Goal: Communication & Community: Participate in discussion

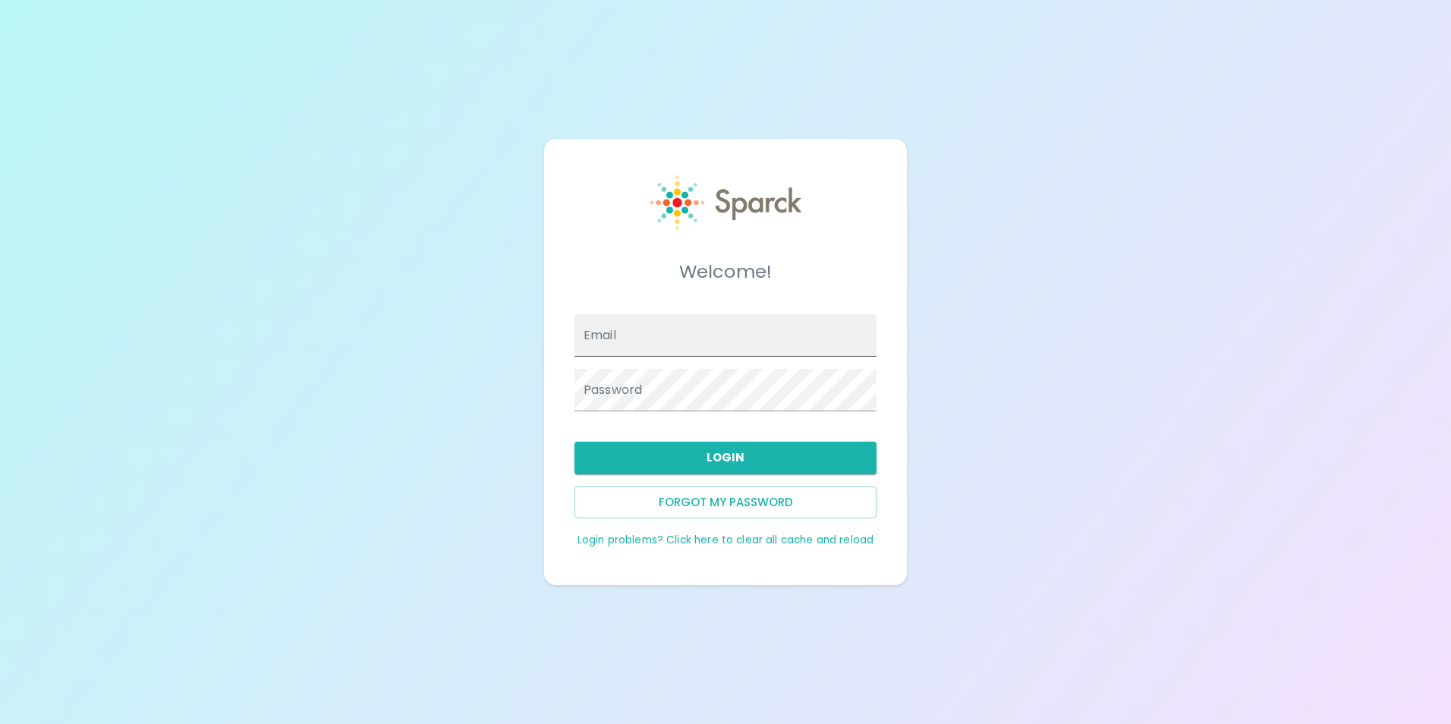
click at [641, 335] on input "Email" at bounding box center [726, 335] width 302 height 42
type input "[EMAIL_ADDRESS][DOMAIN_NAME]"
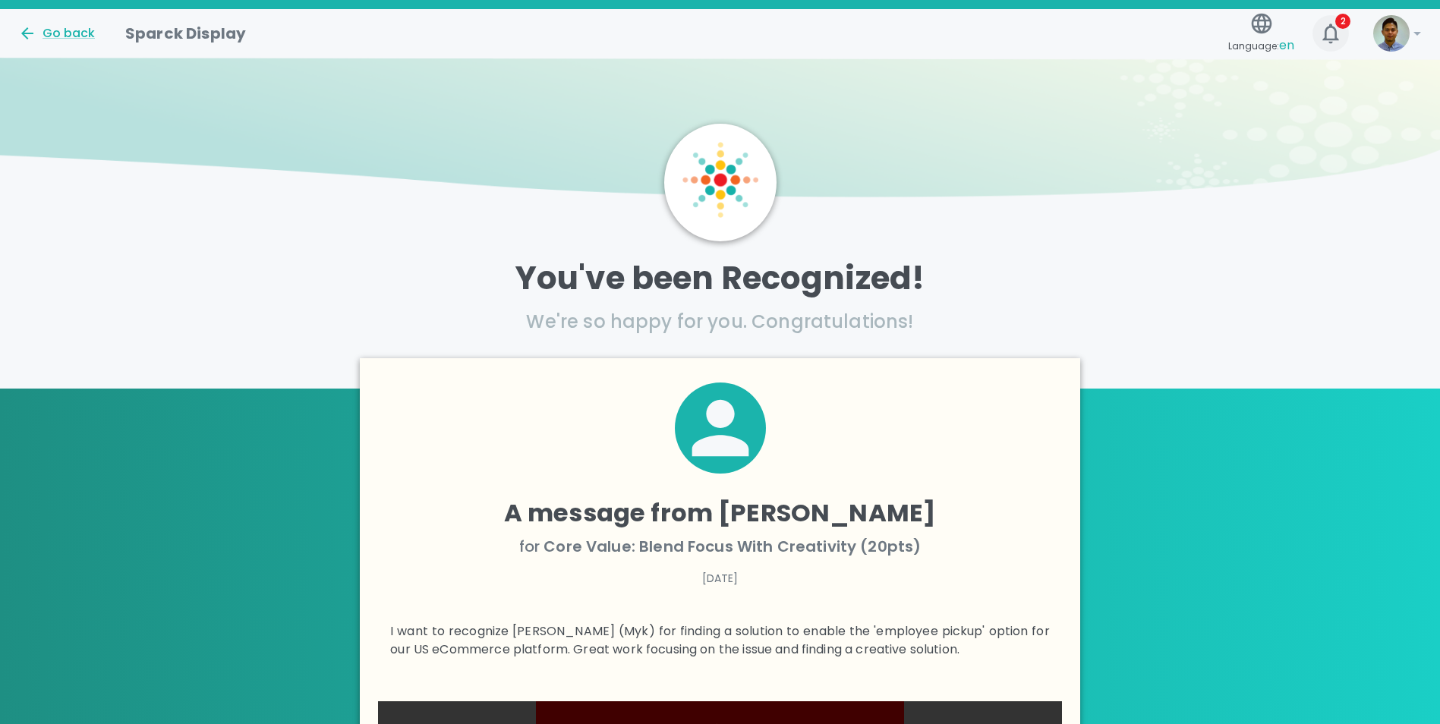
click at [1341, 40] on icon "button" at bounding box center [1330, 33] width 24 height 24
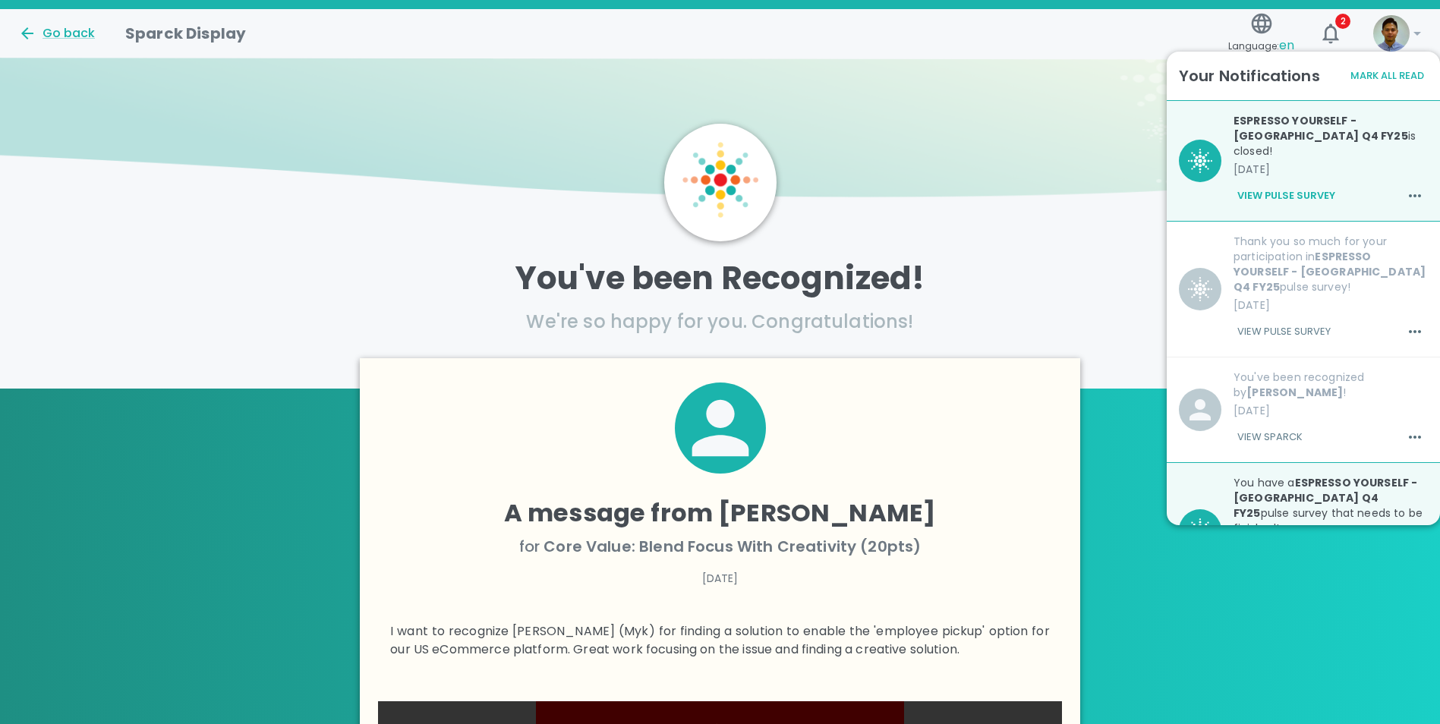
click at [1386, 74] on button "Mark All Read" at bounding box center [1386, 77] width 81 height 24
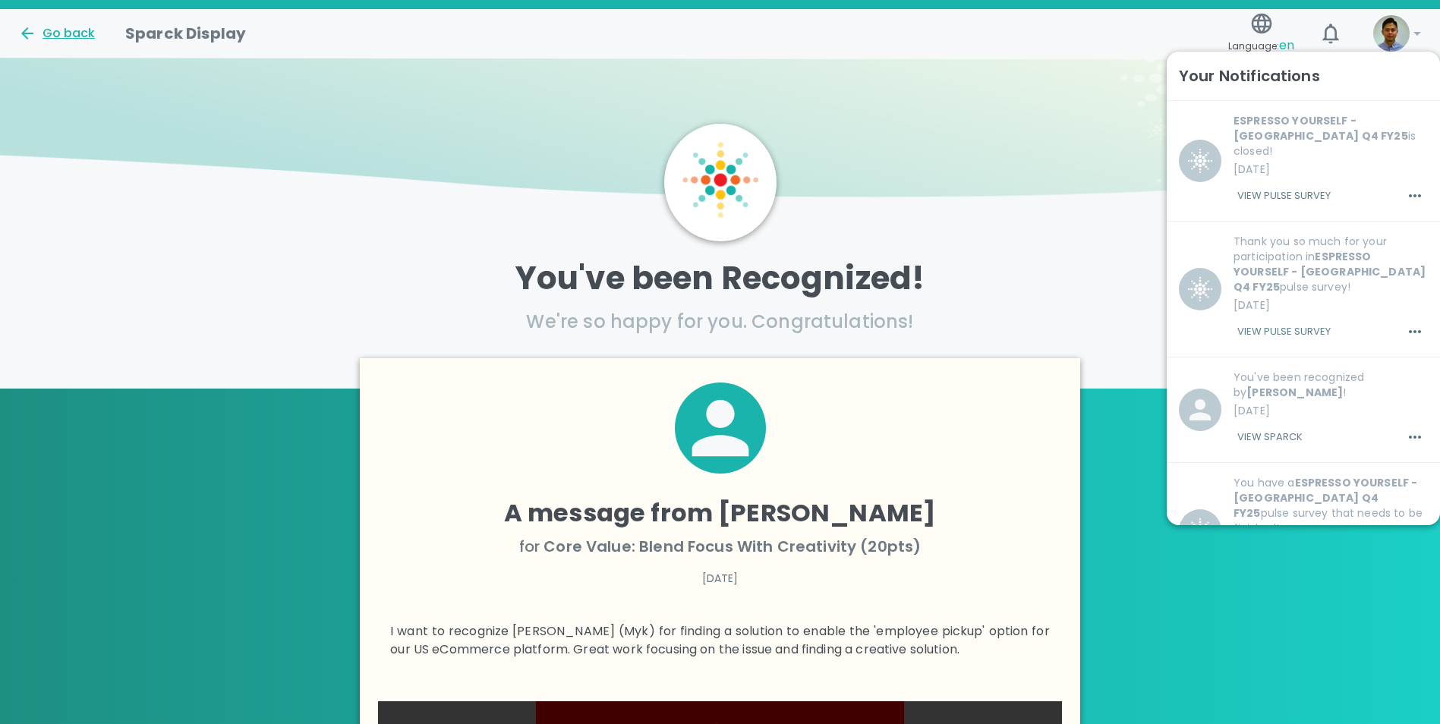
click at [83, 26] on div "Go back" at bounding box center [56, 33] width 77 height 18
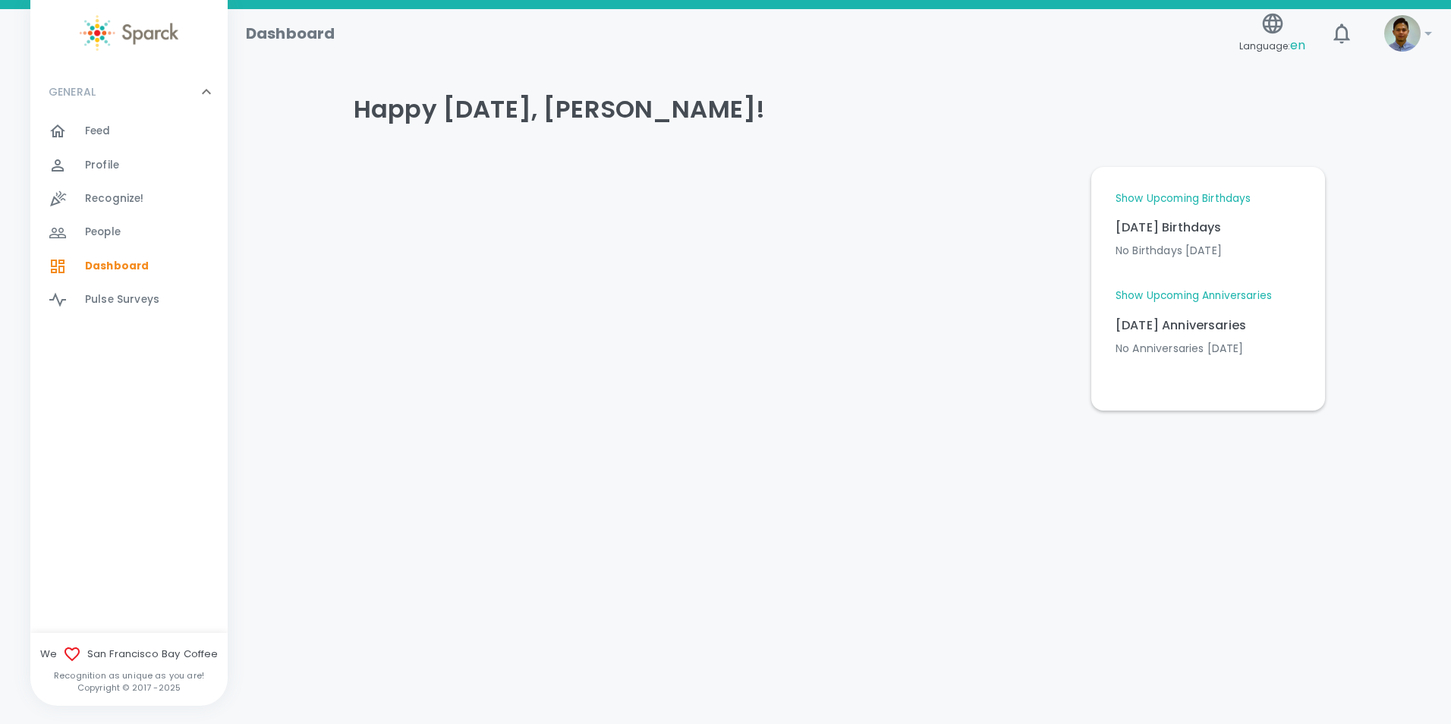
click at [127, 132] on div "Feed 0" at bounding box center [156, 131] width 143 height 21
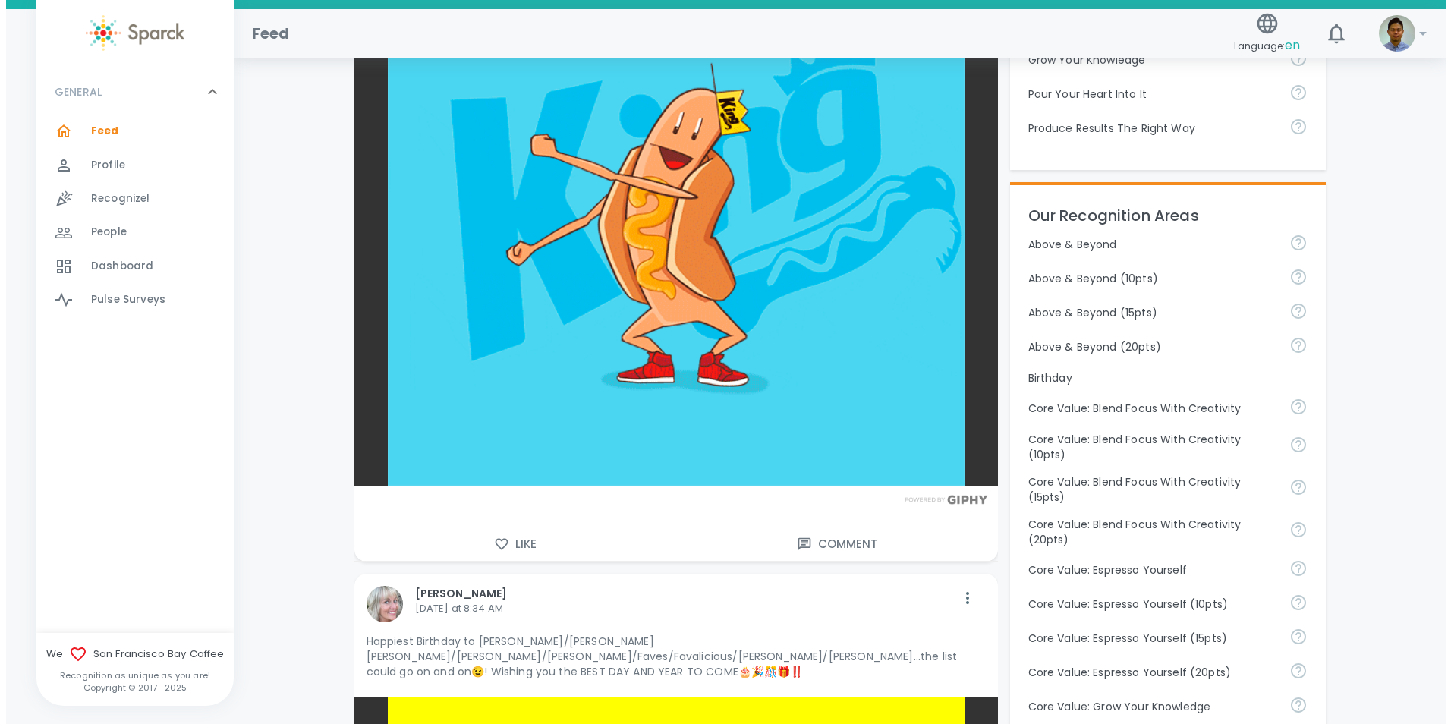
scroll to position [683, 0]
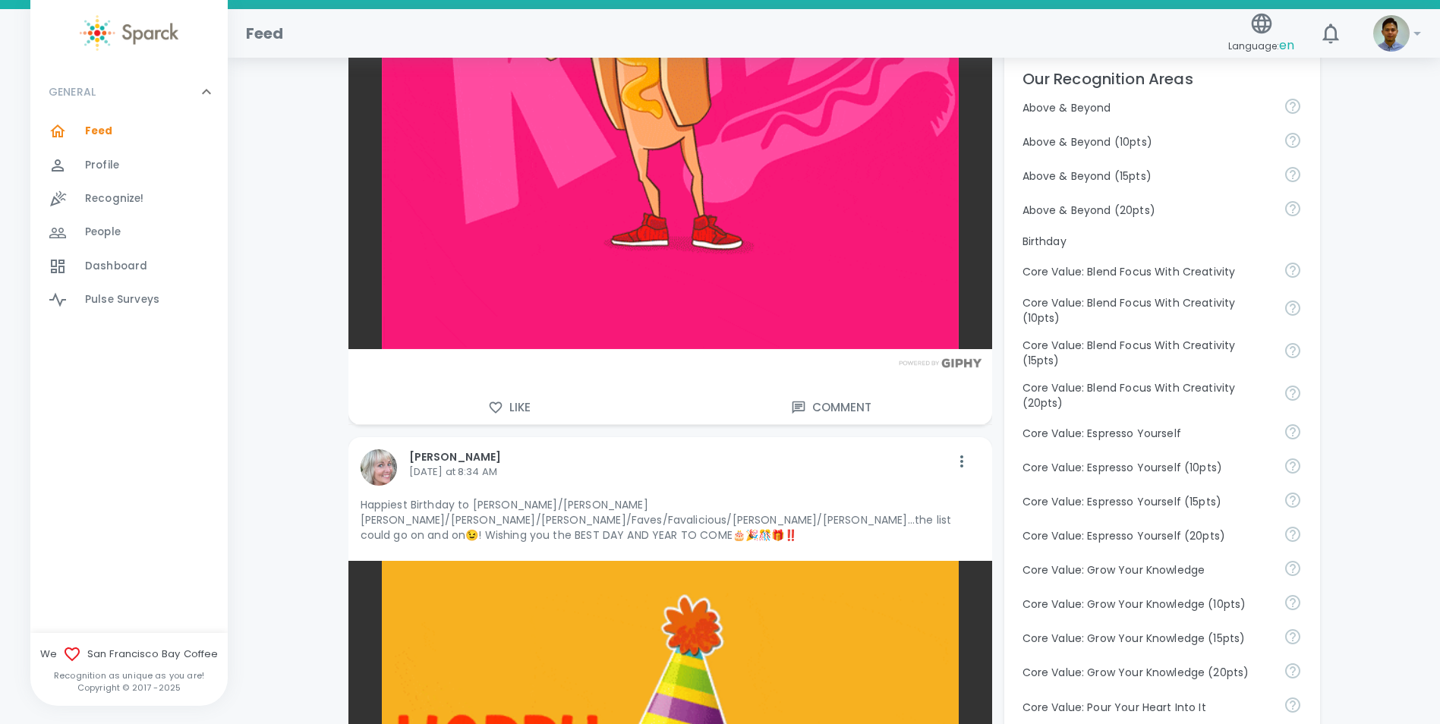
click at [524, 405] on button "Like" at bounding box center [509, 408] width 322 height 32
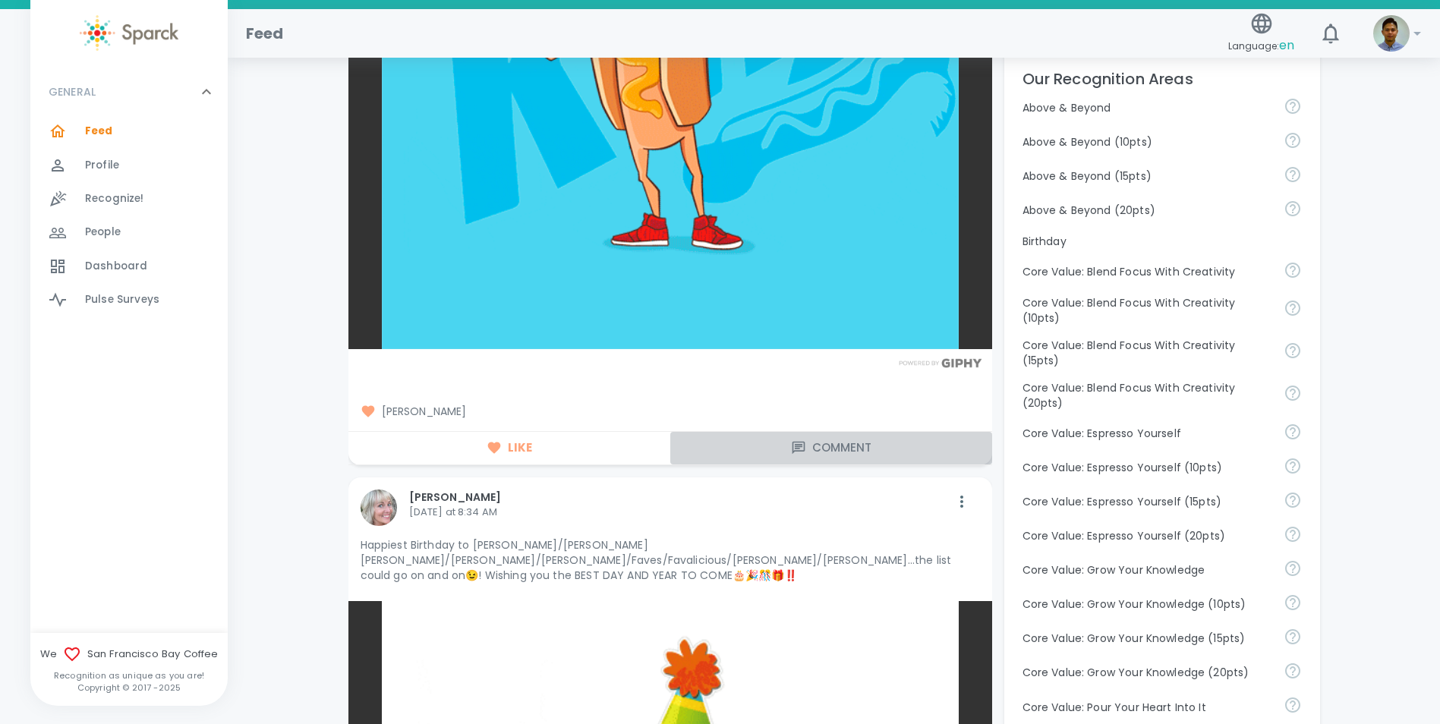
click at [830, 445] on button "Comment" at bounding box center [831, 448] width 322 height 32
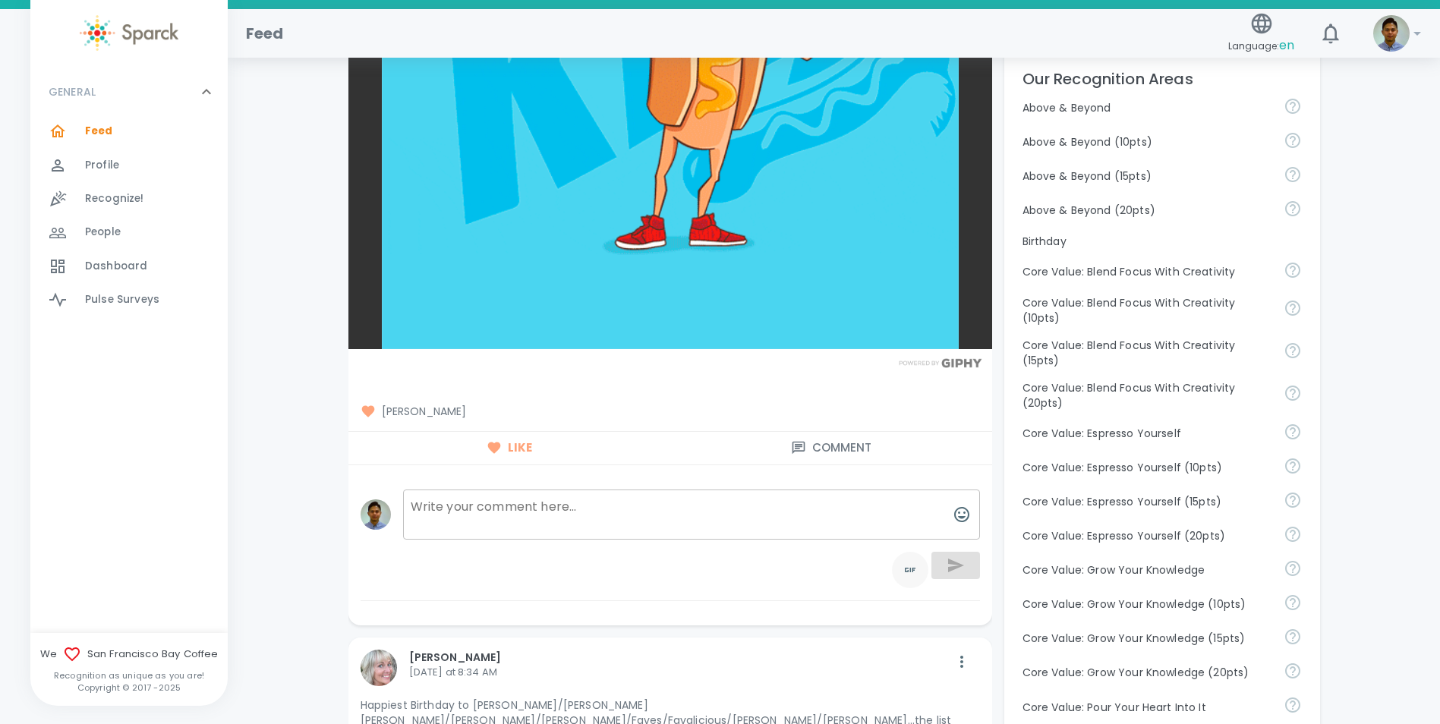
click at [902, 562] on icon "toggle password visibility" at bounding box center [910, 570] width 18 height 18
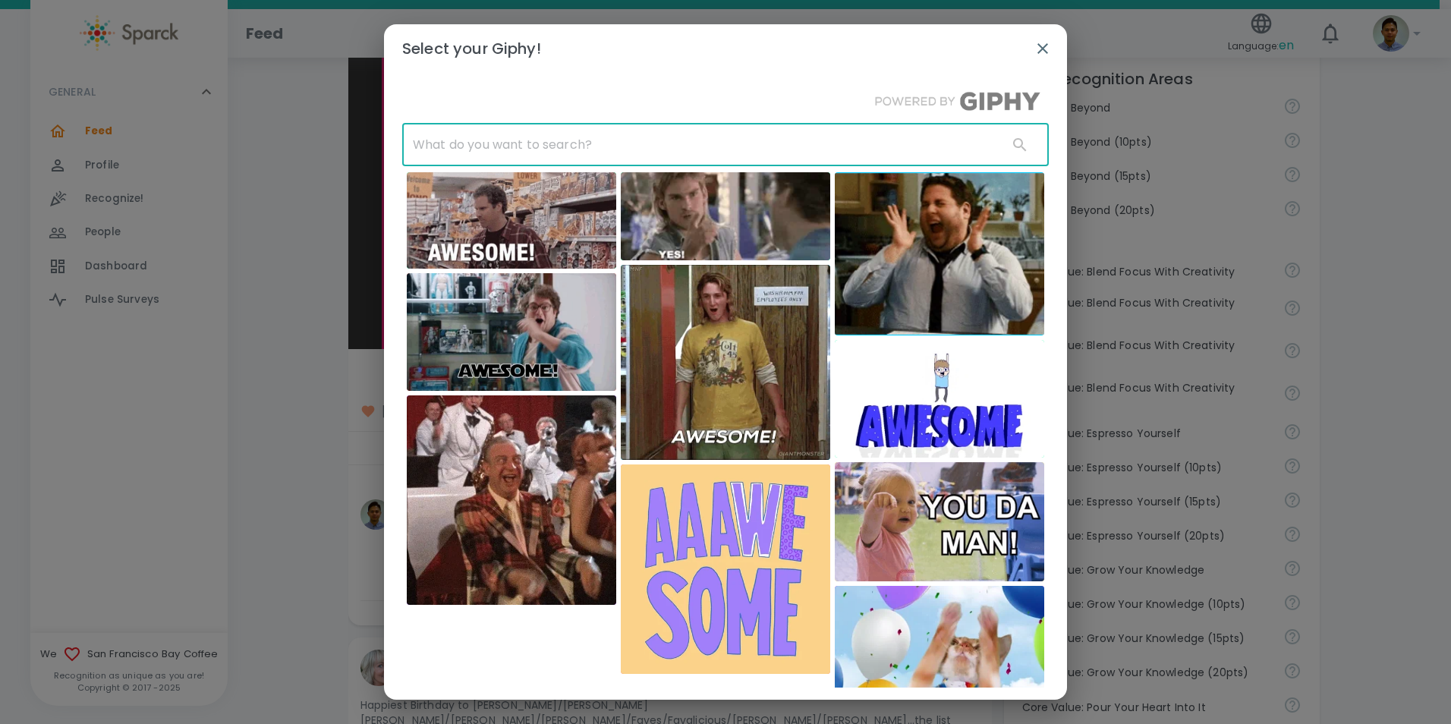
click at [644, 150] on input "text" at bounding box center [698, 145] width 593 height 42
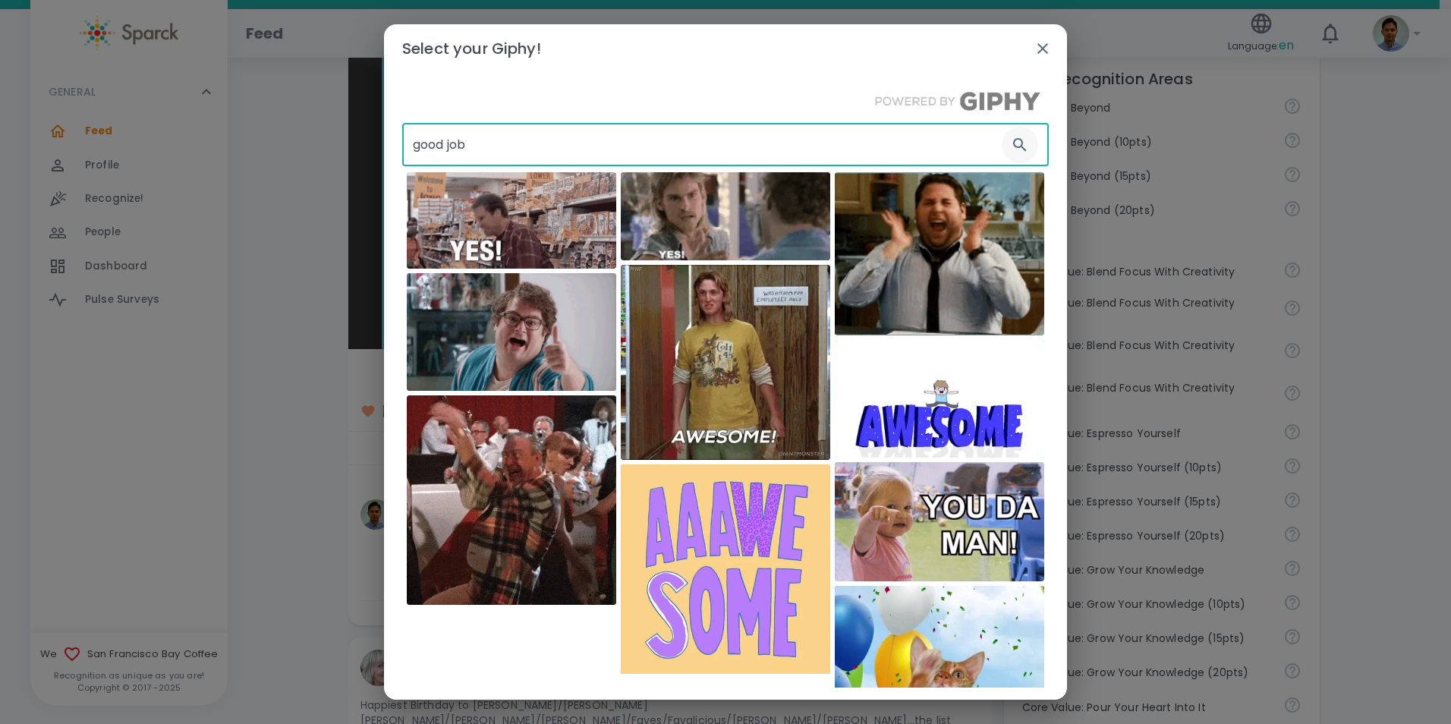
type input "good job"
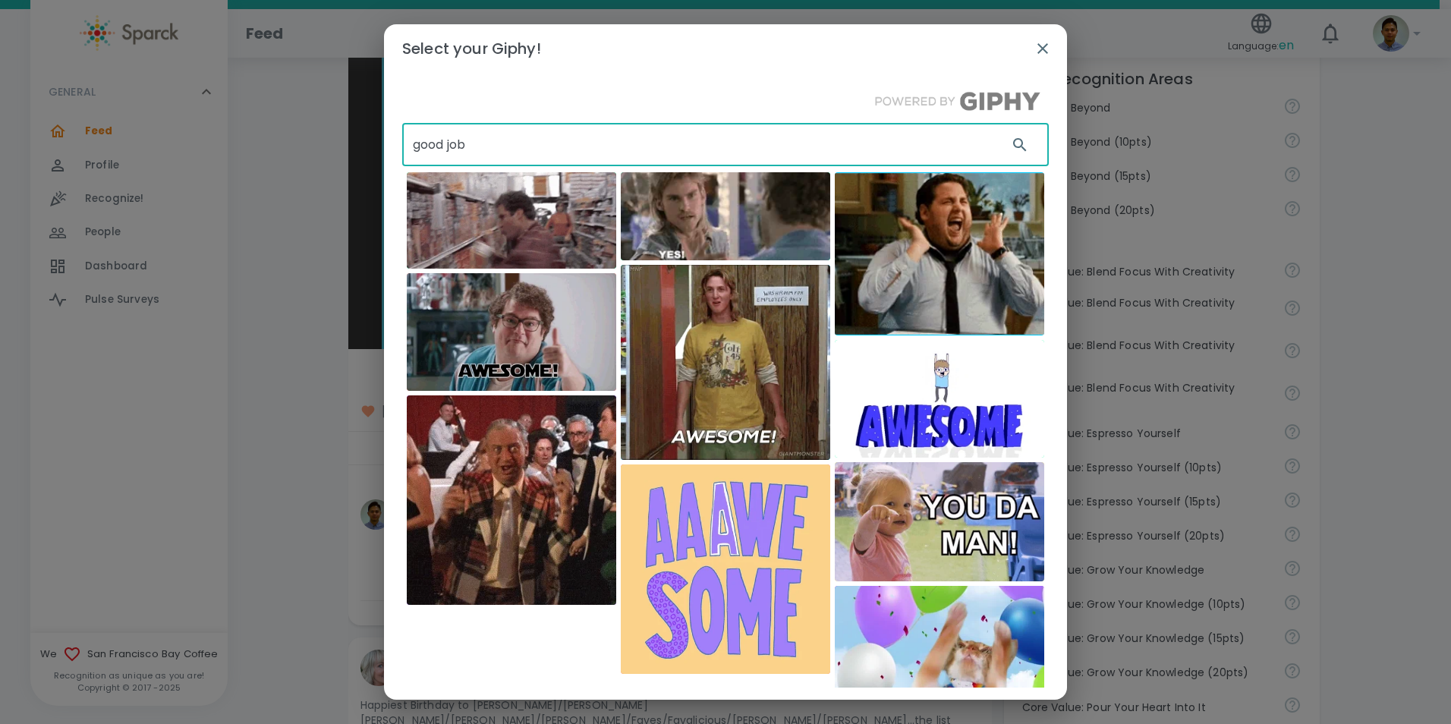
click at [1011, 156] on button "button" at bounding box center [1020, 145] width 36 height 36
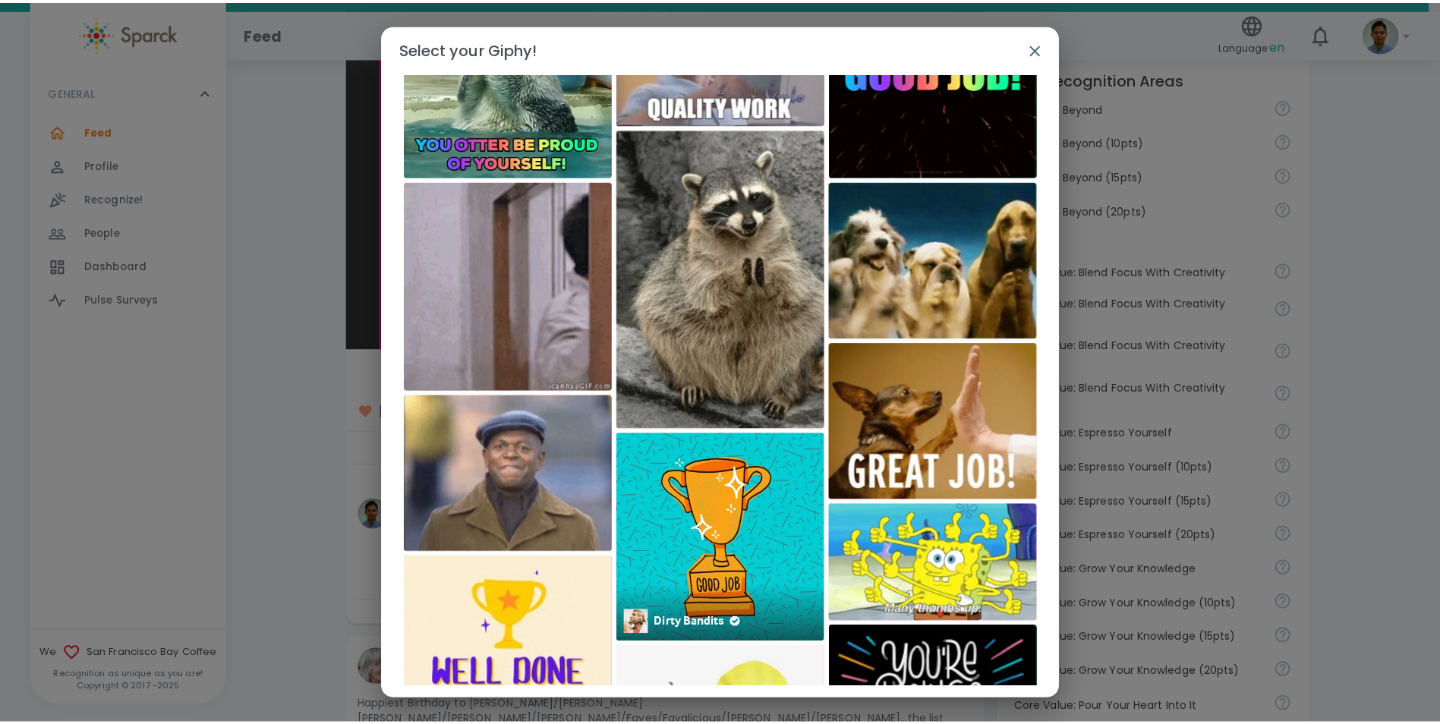
scroll to position [0, 0]
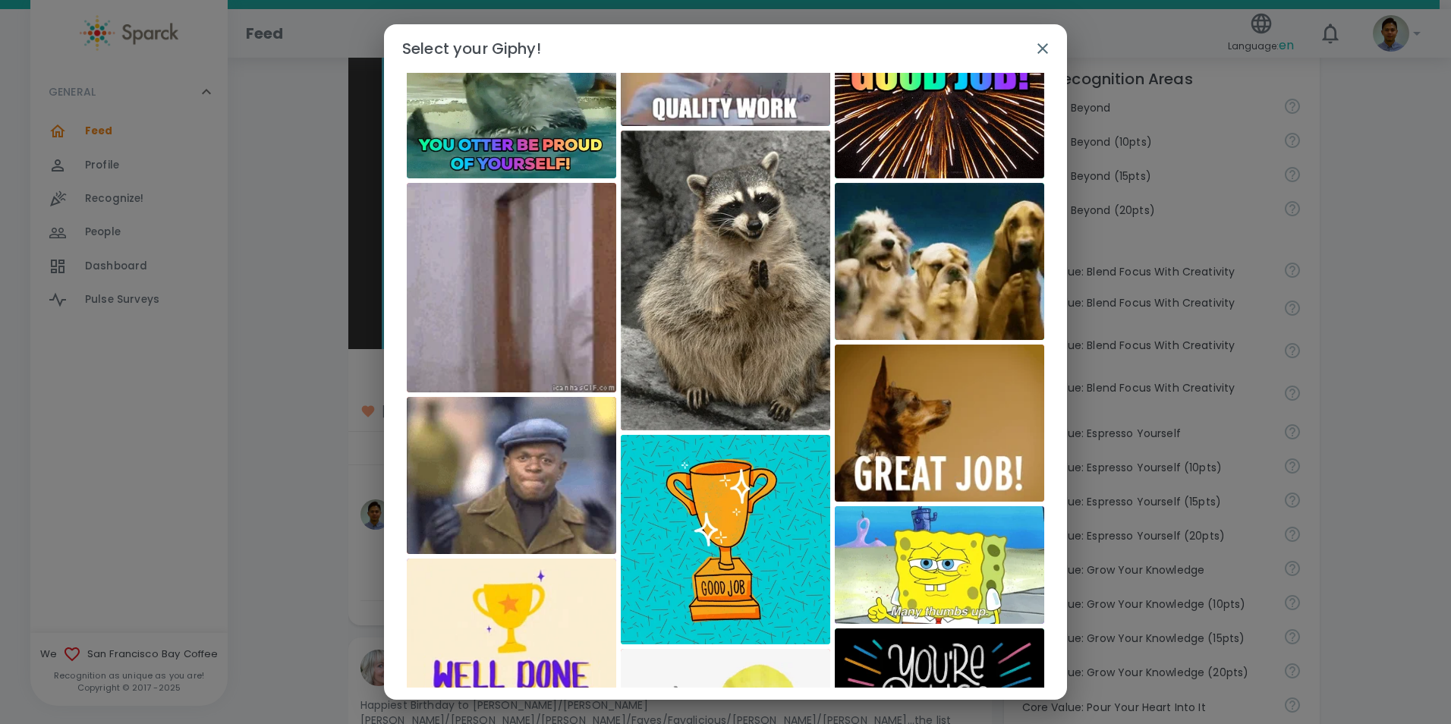
click at [915, 553] on img at bounding box center [939, 565] width 209 height 118
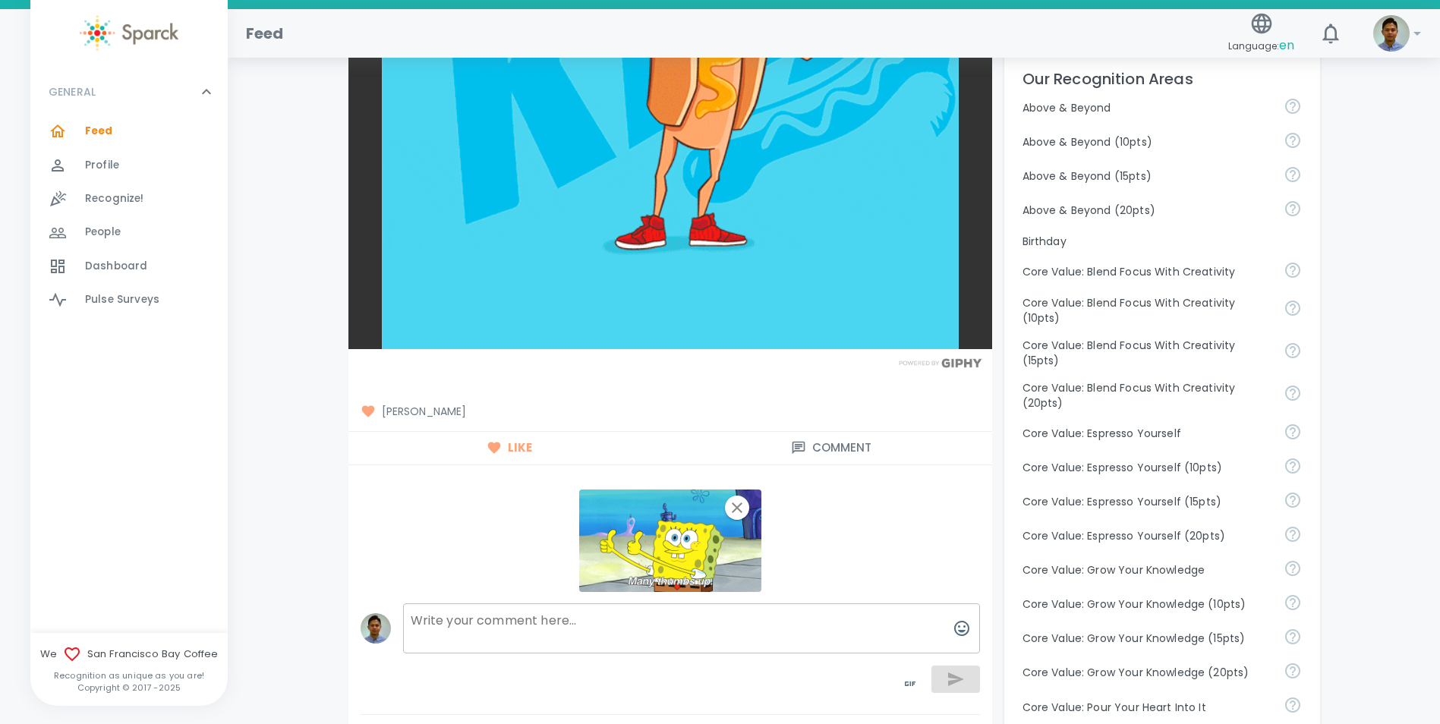
click at [959, 680] on div at bounding box center [949, 677] width 61 height 49
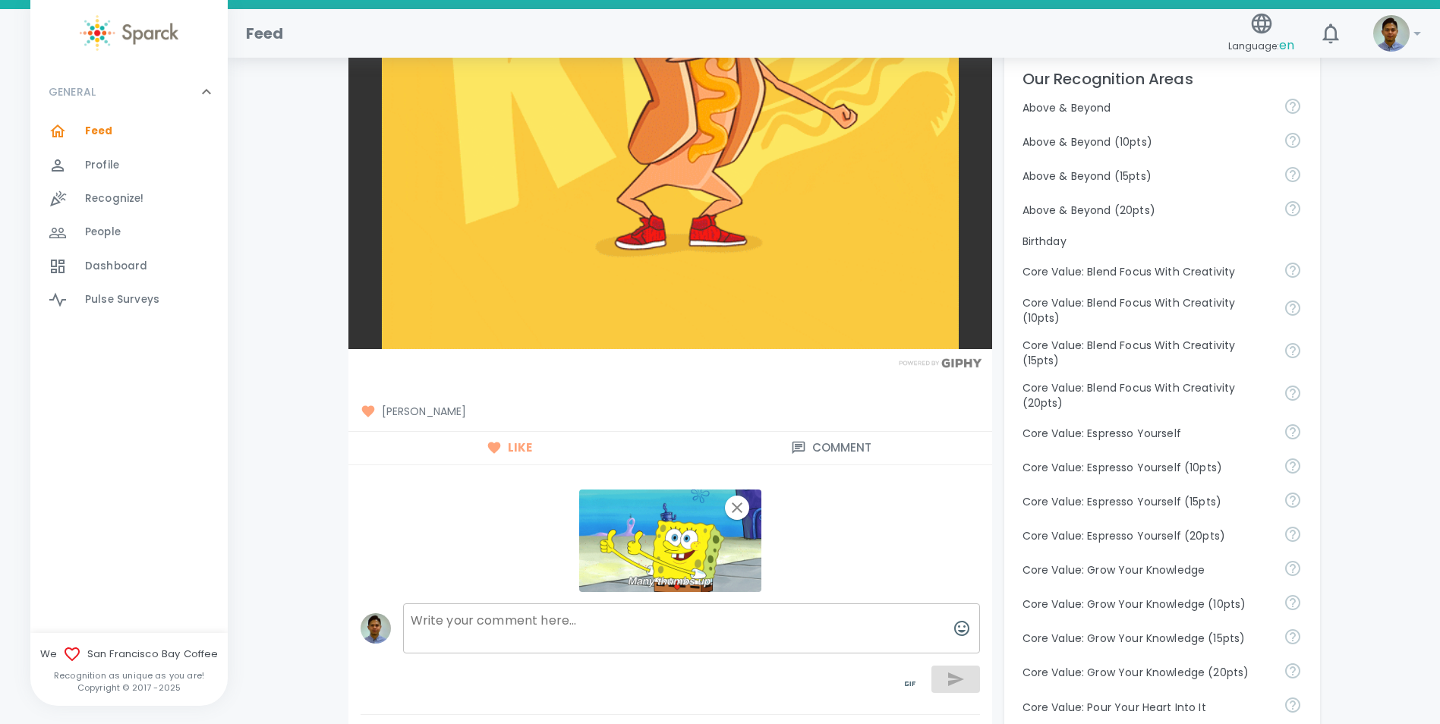
click at [918, 631] on textarea at bounding box center [691, 628] width 577 height 50
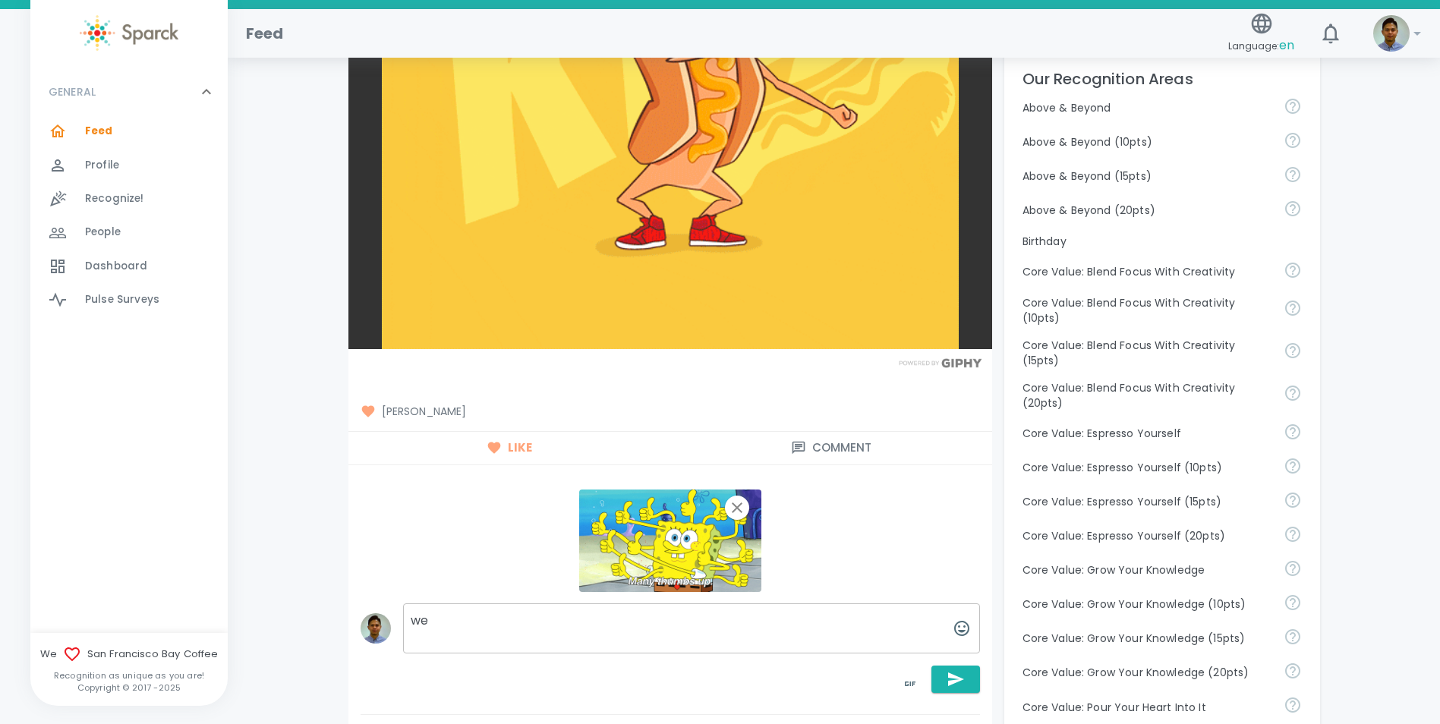
type textarea "w"
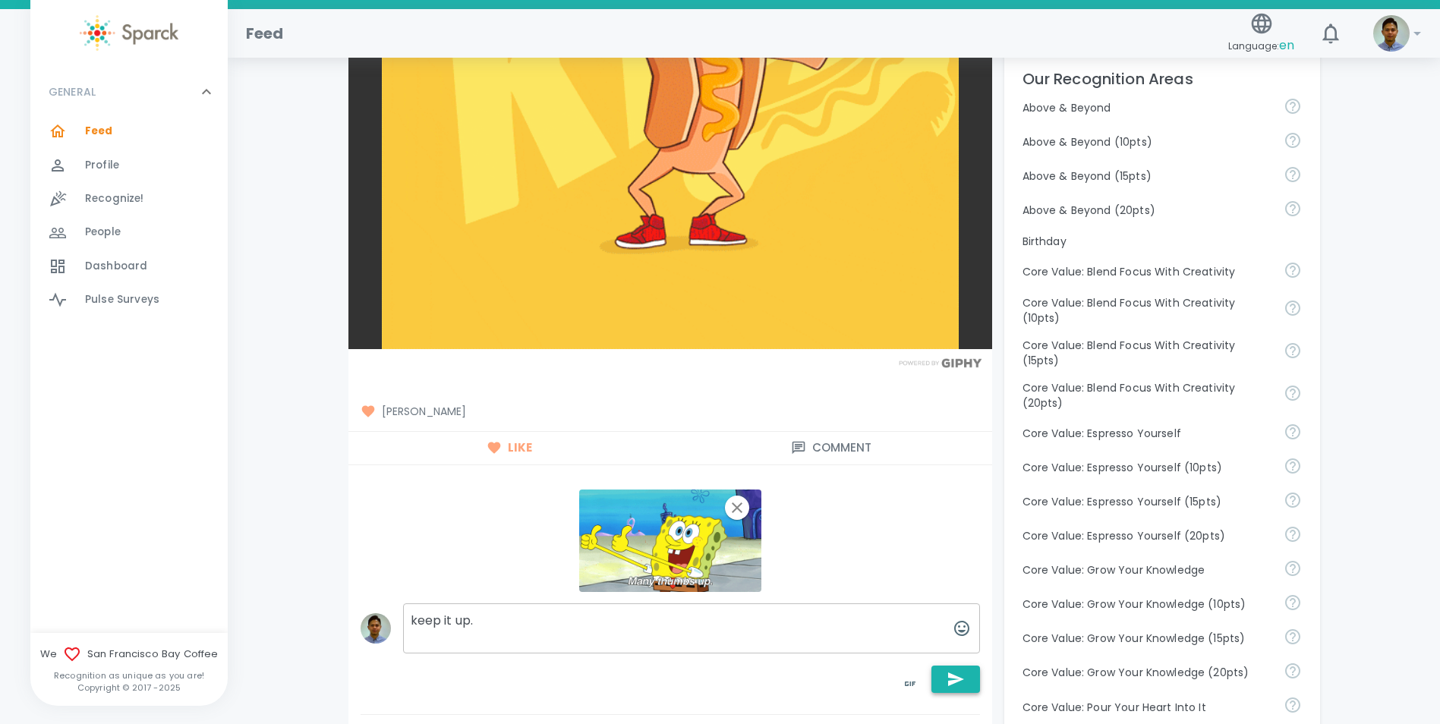
type textarea "keep it up."
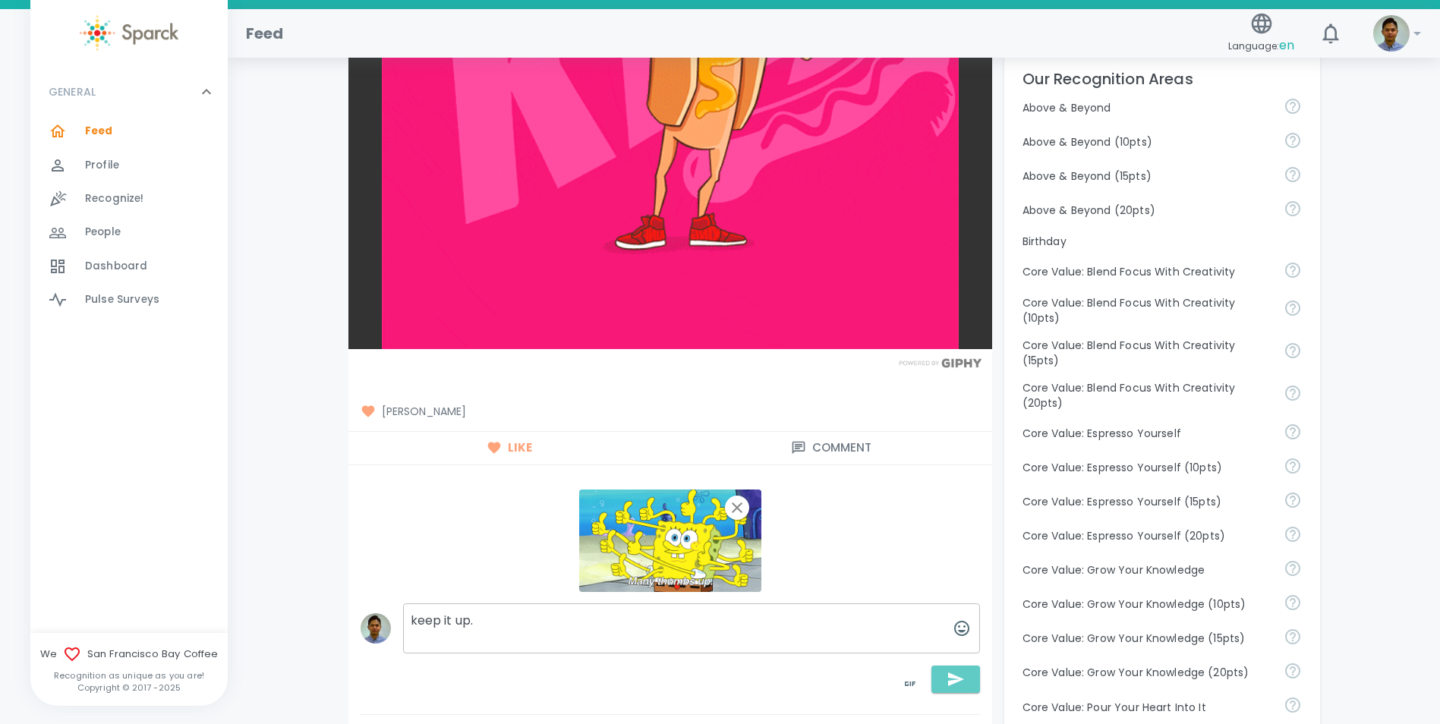
click at [962, 670] on icon "button" at bounding box center [955, 679] width 18 height 18
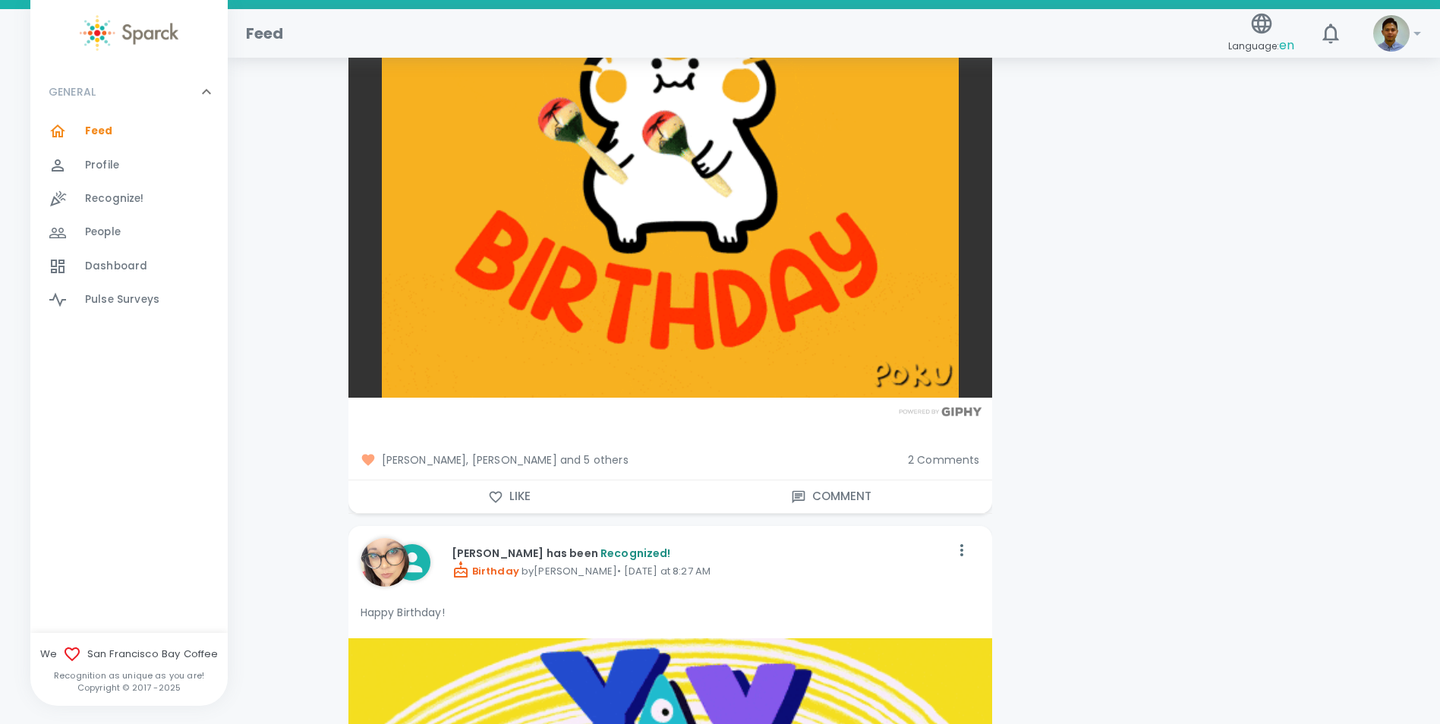
scroll to position [2049, 0]
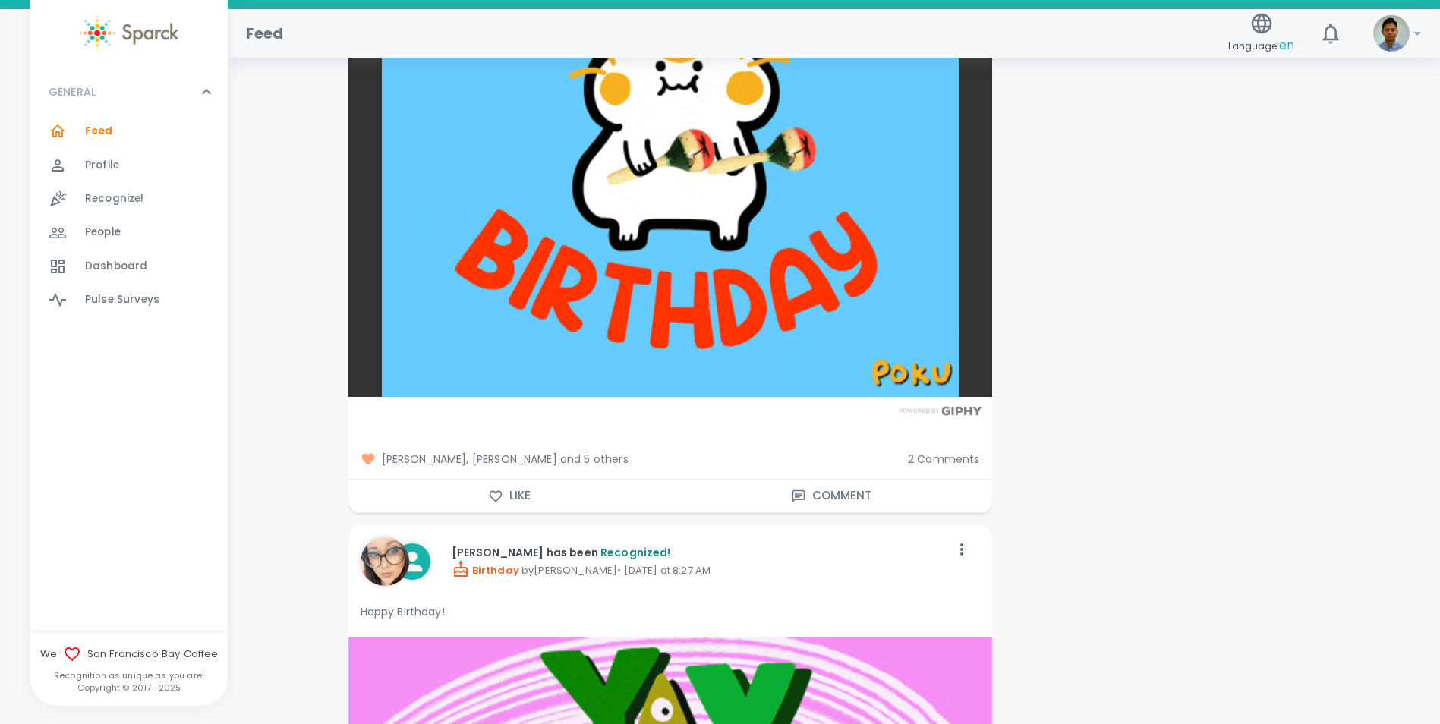
click at [490, 490] on icon "button" at bounding box center [495, 495] width 13 height 11
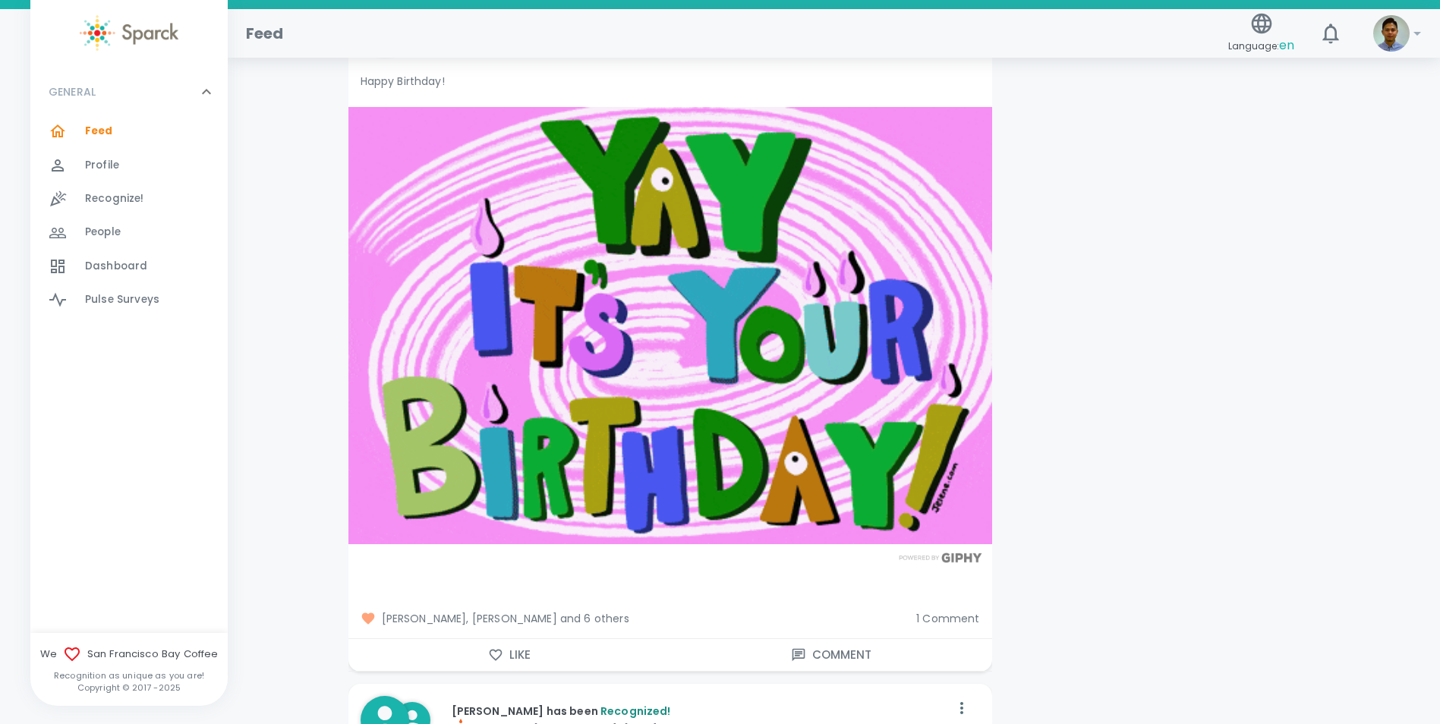
scroll to position [2580, 0]
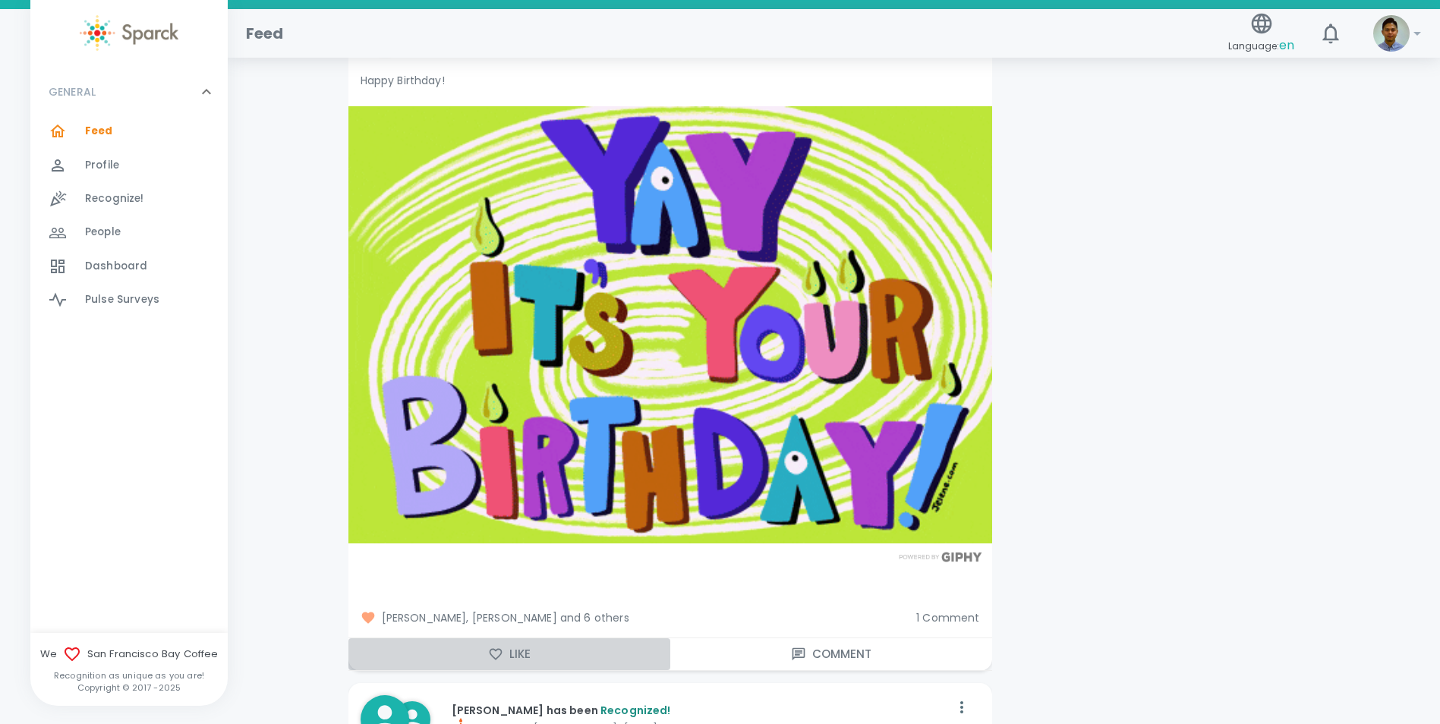
click at [513, 640] on button "Like" at bounding box center [509, 654] width 322 height 32
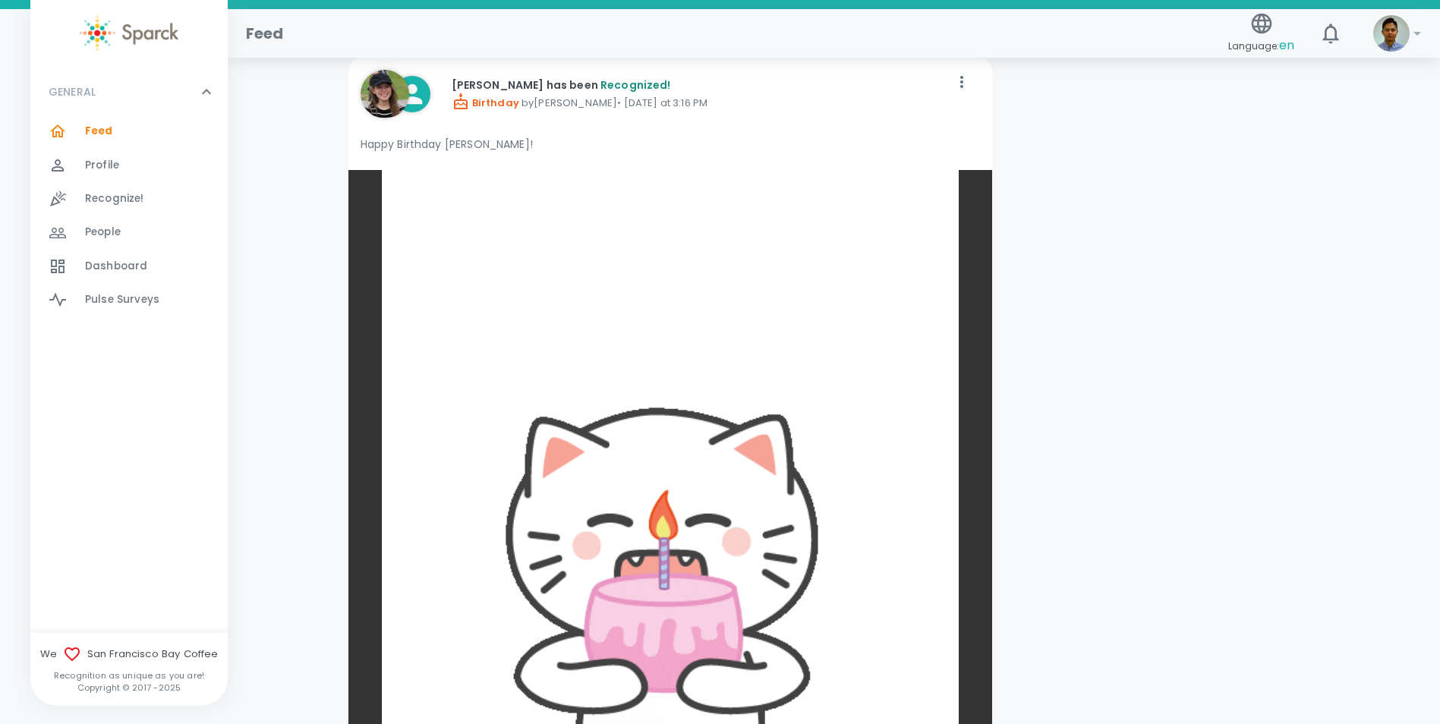
scroll to position [4326, 0]
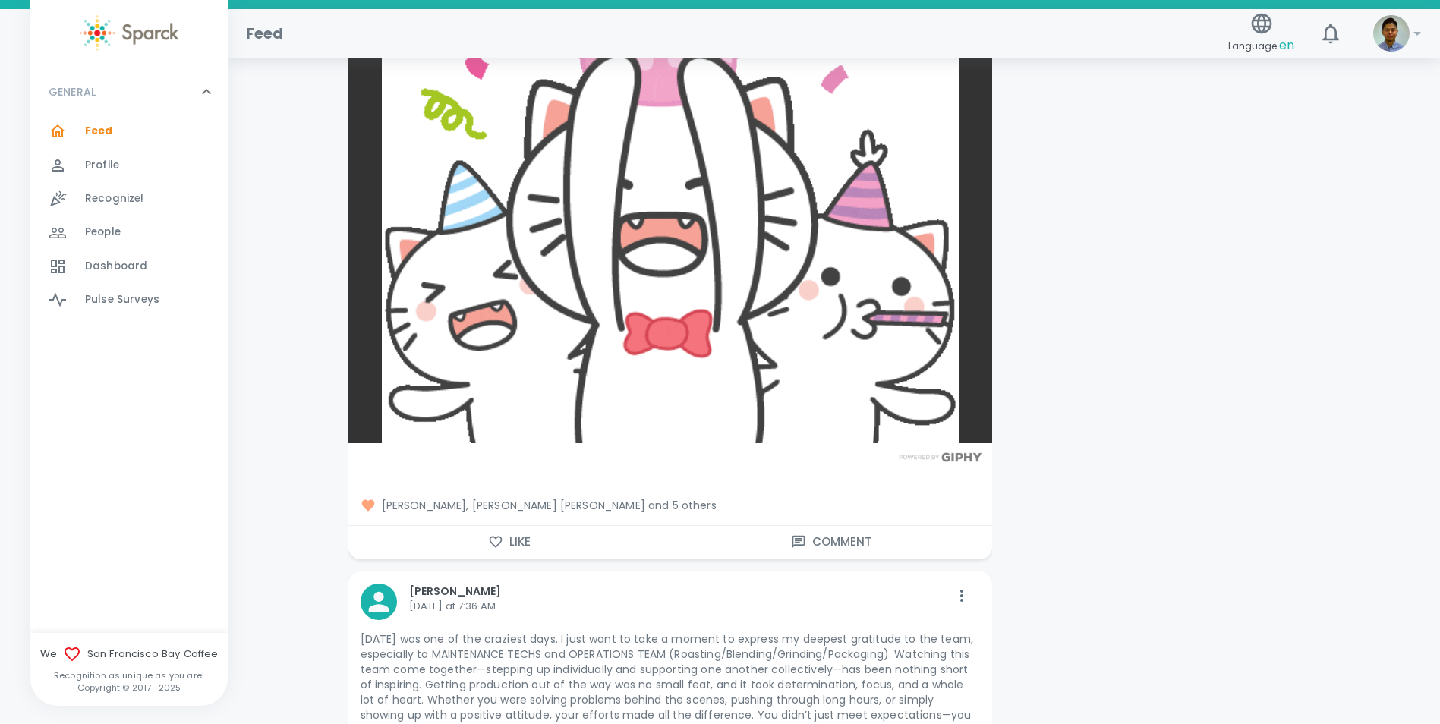
click at [502, 534] on icon "button" at bounding box center [495, 541] width 15 height 15
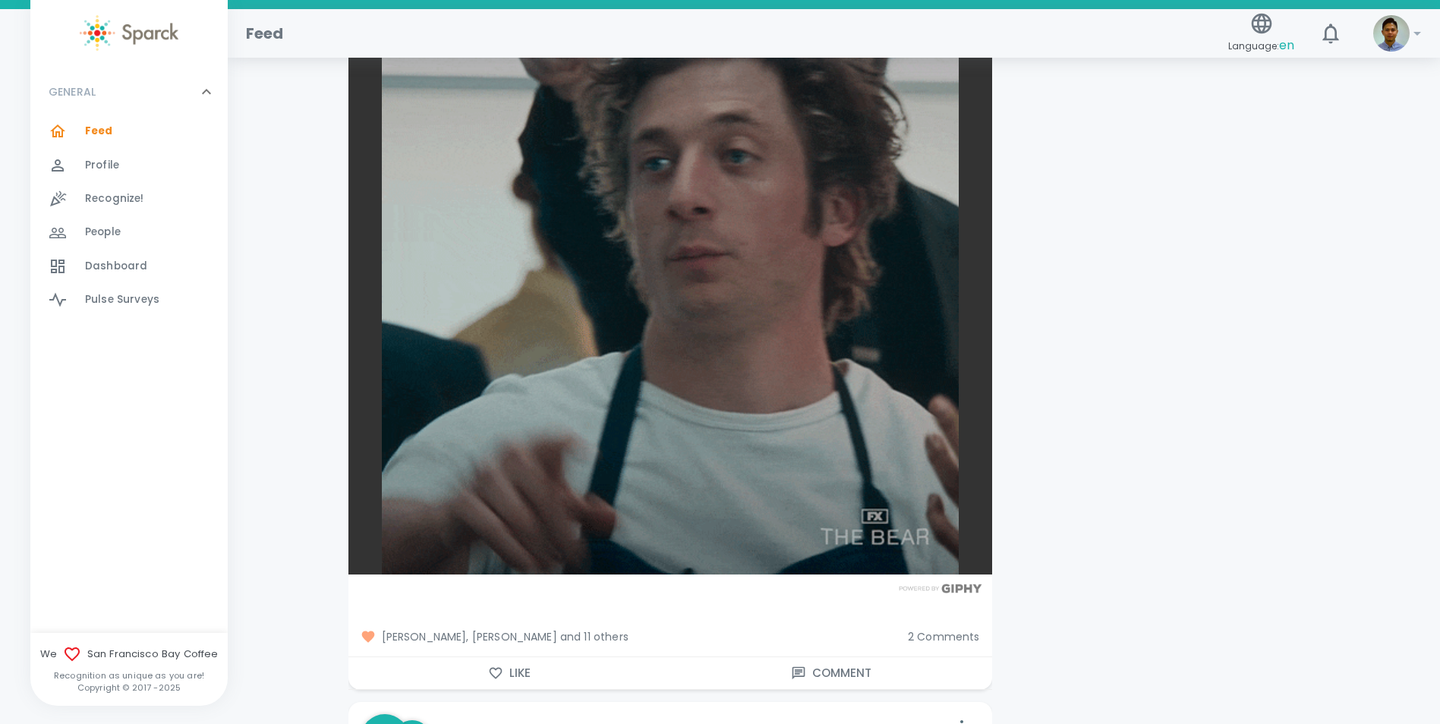
scroll to position [5237, 0]
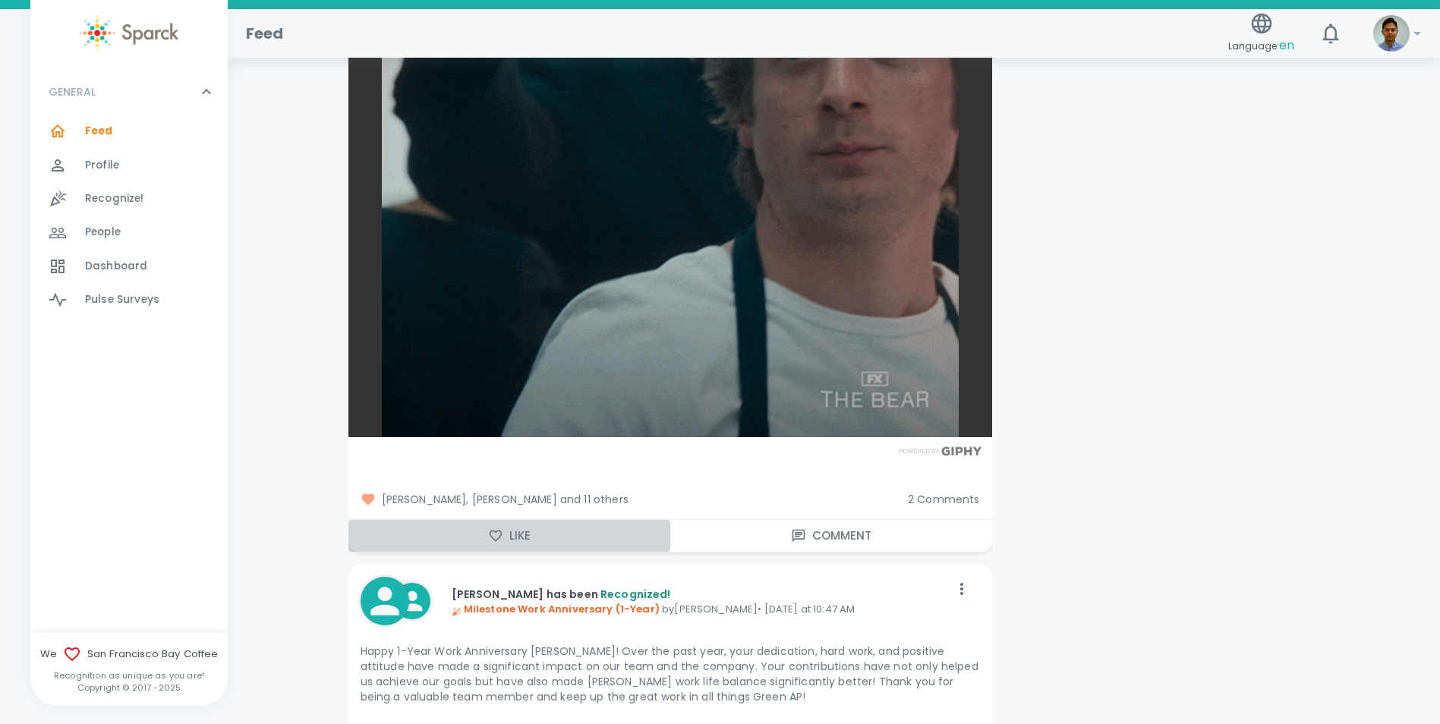
click at [499, 528] on icon "button" at bounding box center [495, 535] width 15 height 15
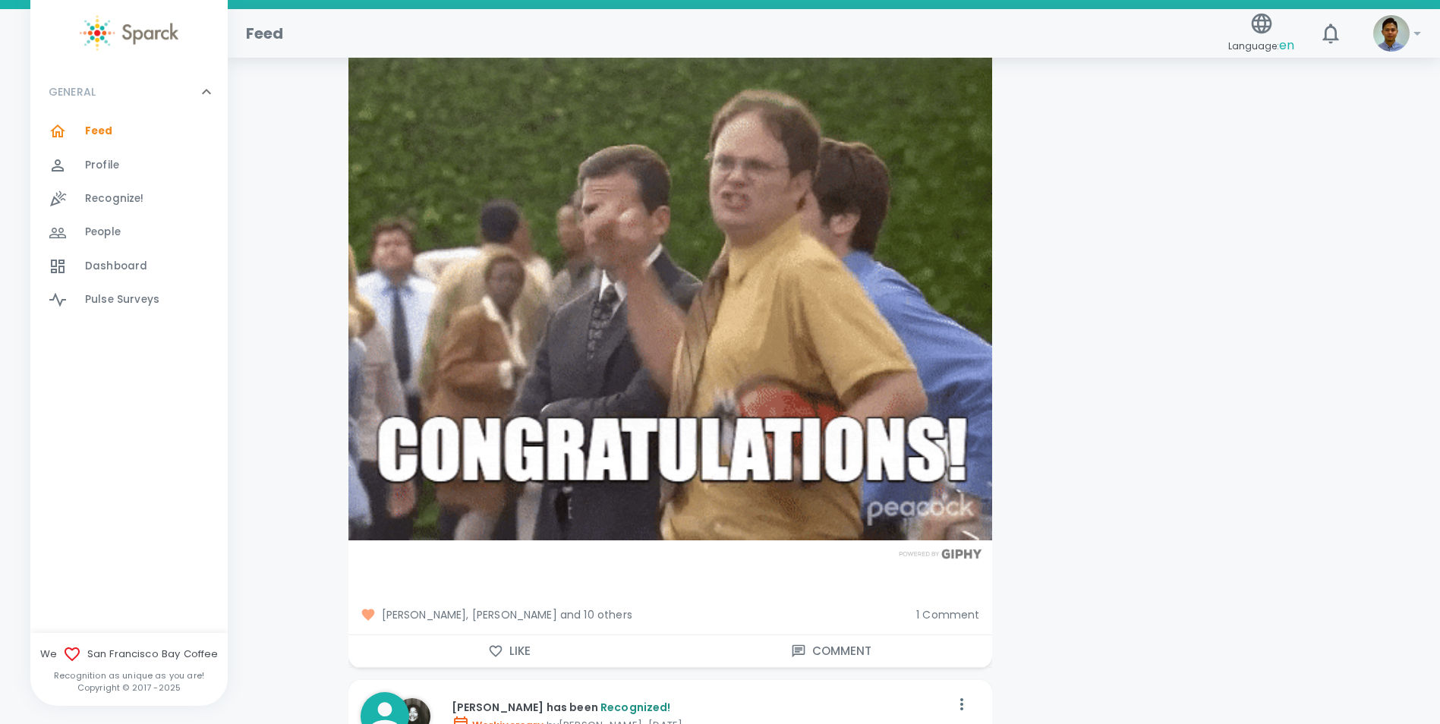
scroll to position [8121, 0]
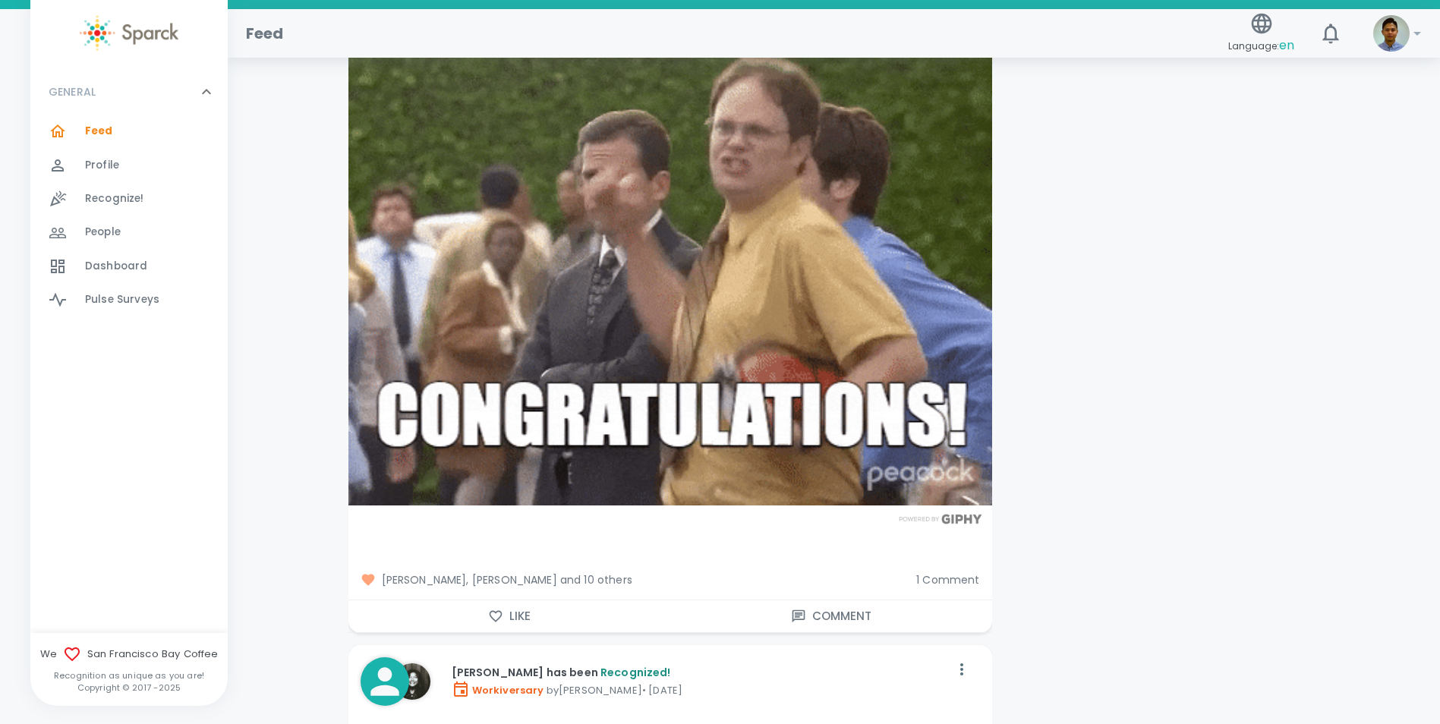
click at [498, 609] on icon "button" at bounding box center [495, 616] width 15 height 15
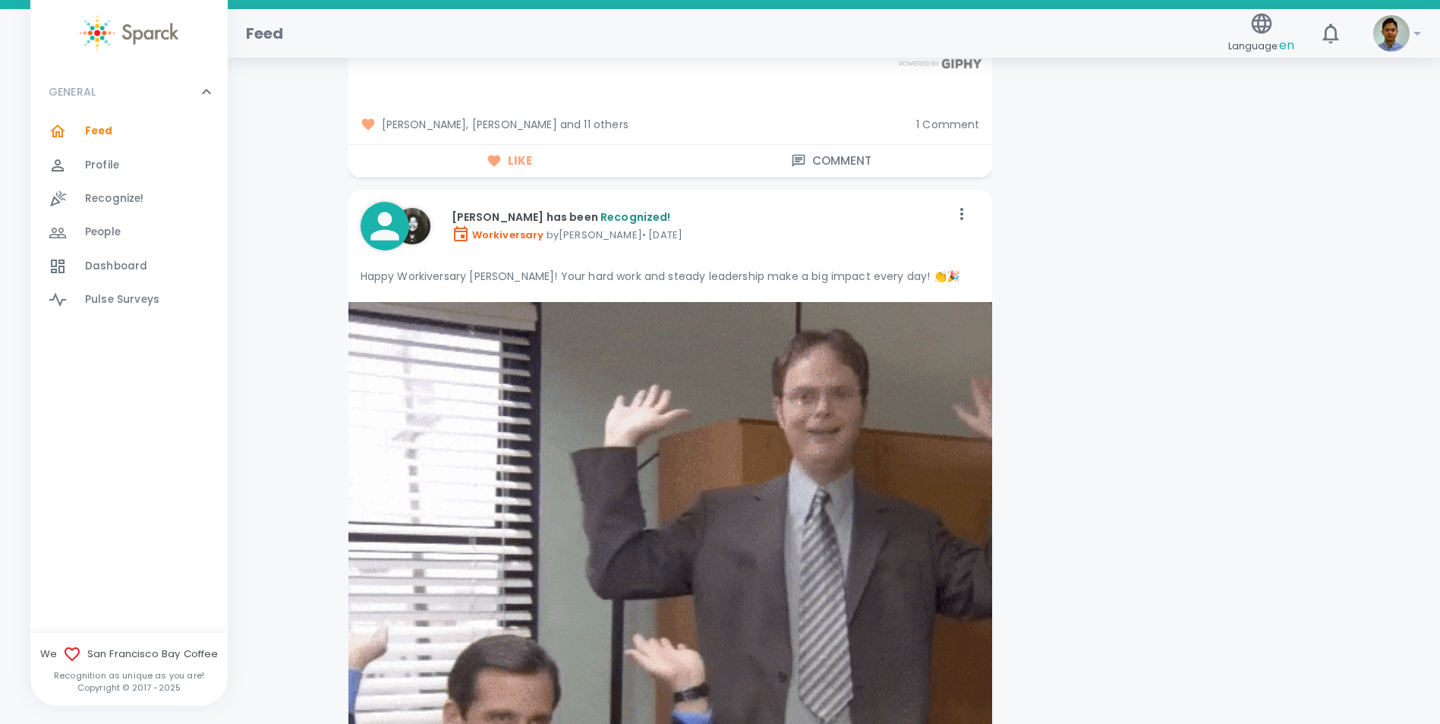
scroll to position [8804, 0]
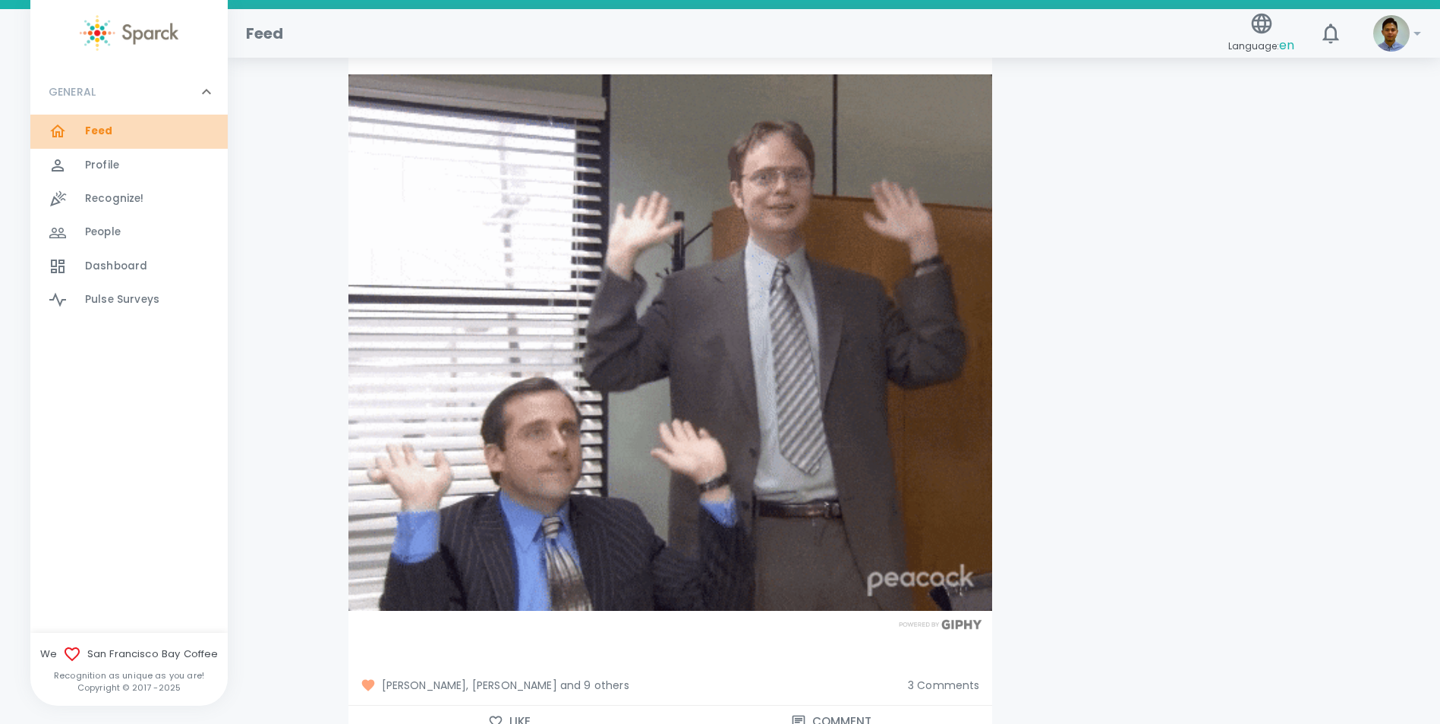
drag, startPoint x: 129, startPoint y: 137, endPoint x: 136, endPoint y: 155, distance: 18.7
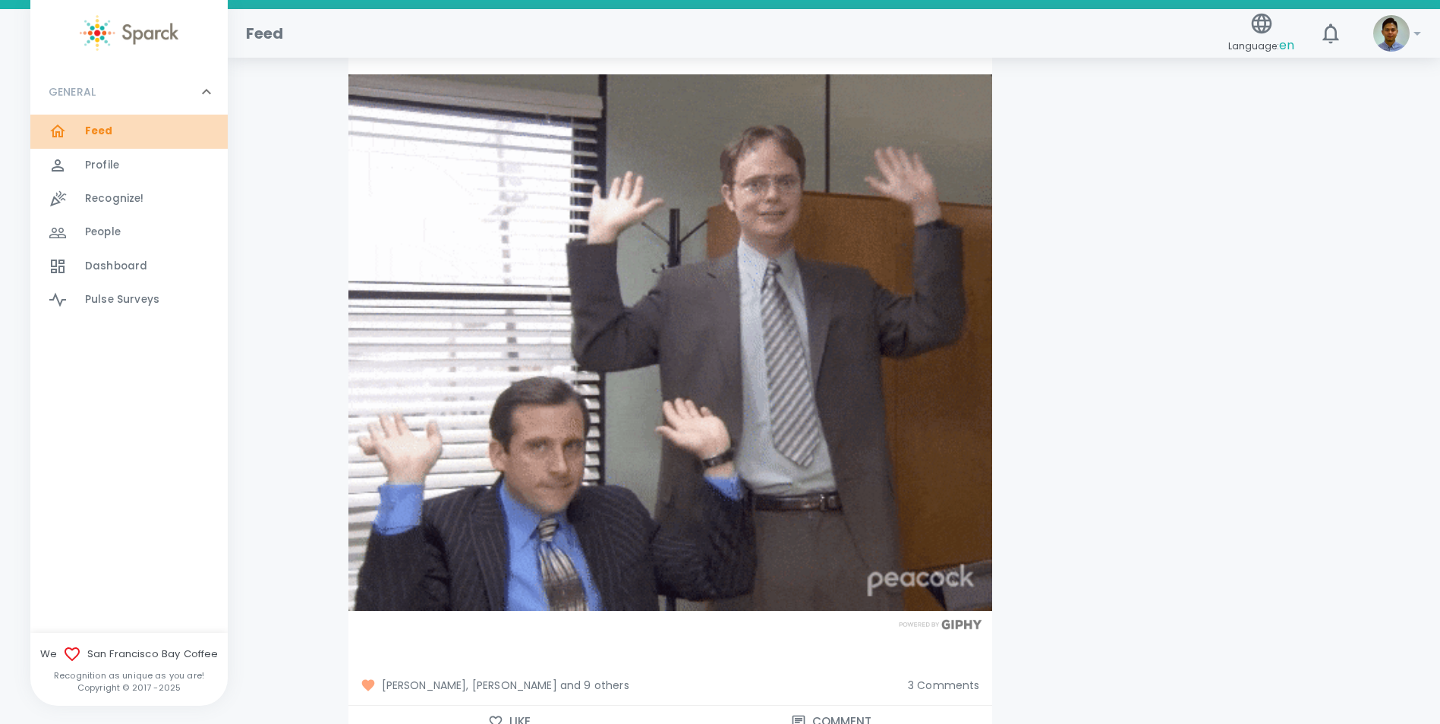
click at [129, 137] on div "Feed 0" at bounding box center [156, 131] width 143 height 21
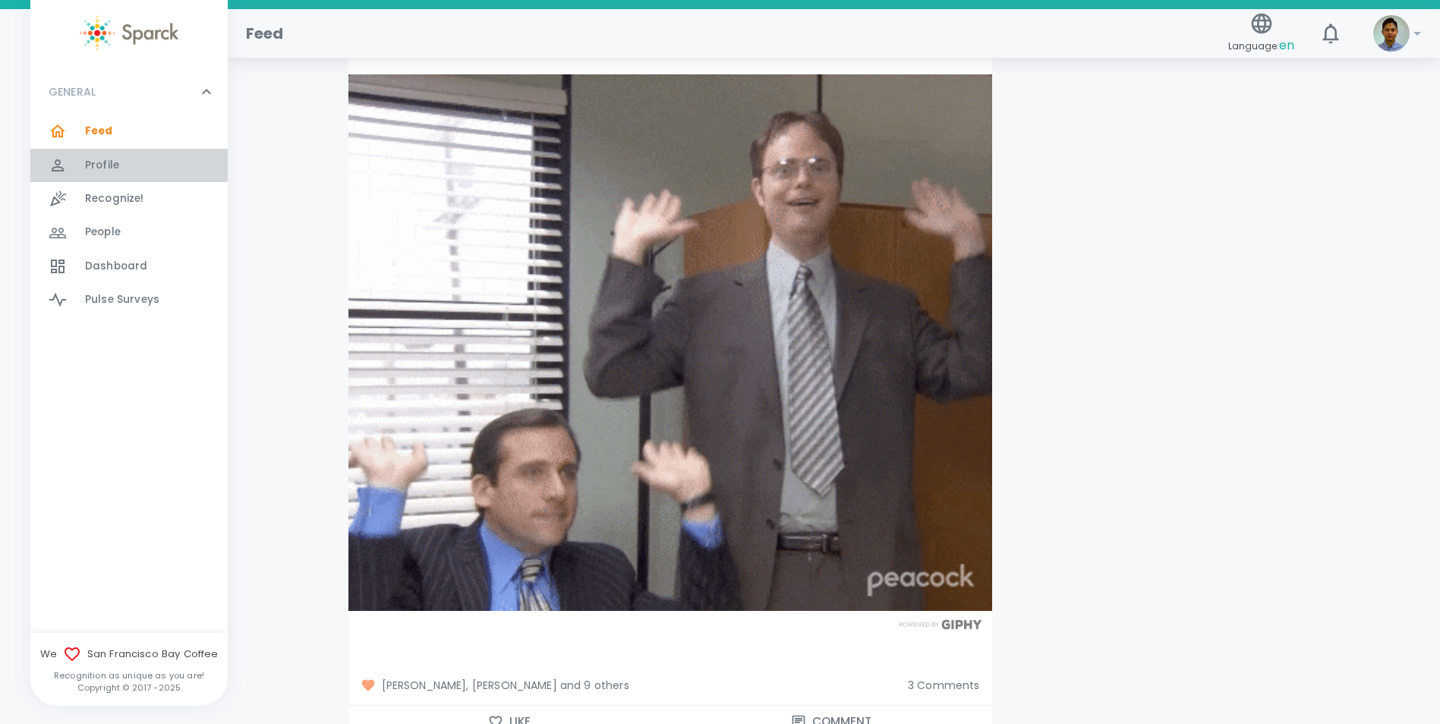
click at [137, 165] on div "Profile 0" at bounding box center [156, 165] width 143 height 21
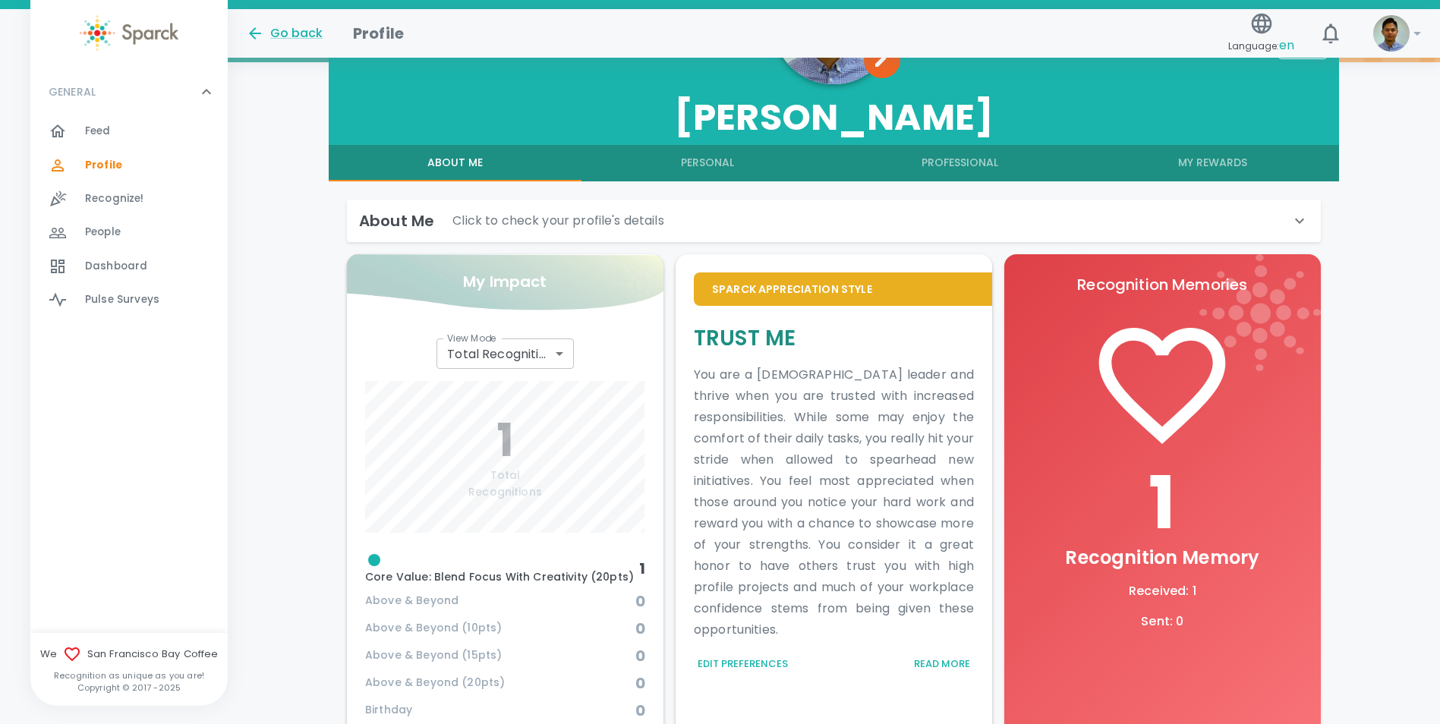
scroll to position [87, 0]
